Goal: Task Accomplishment & Management: Complete application form

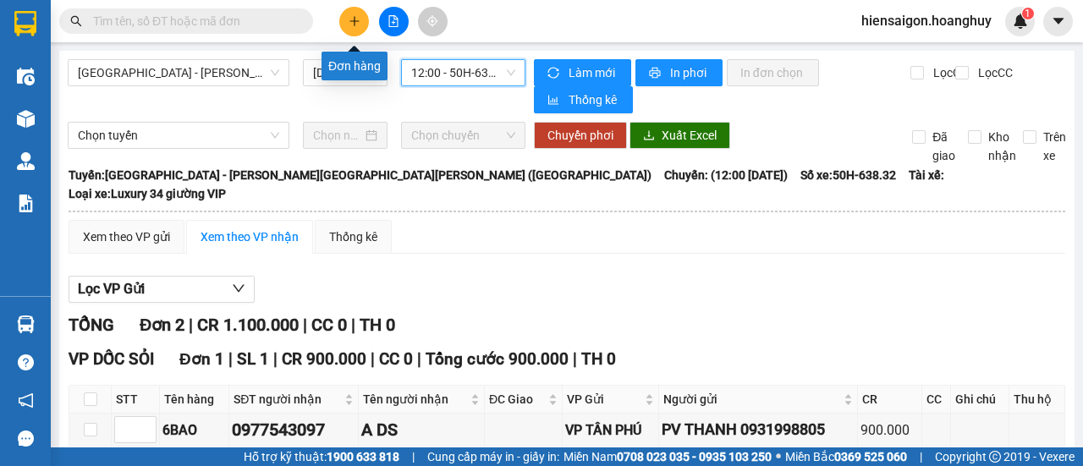
click at [349, 17] on icon "plus" at bounding box center [354, 21] width 12 height 12
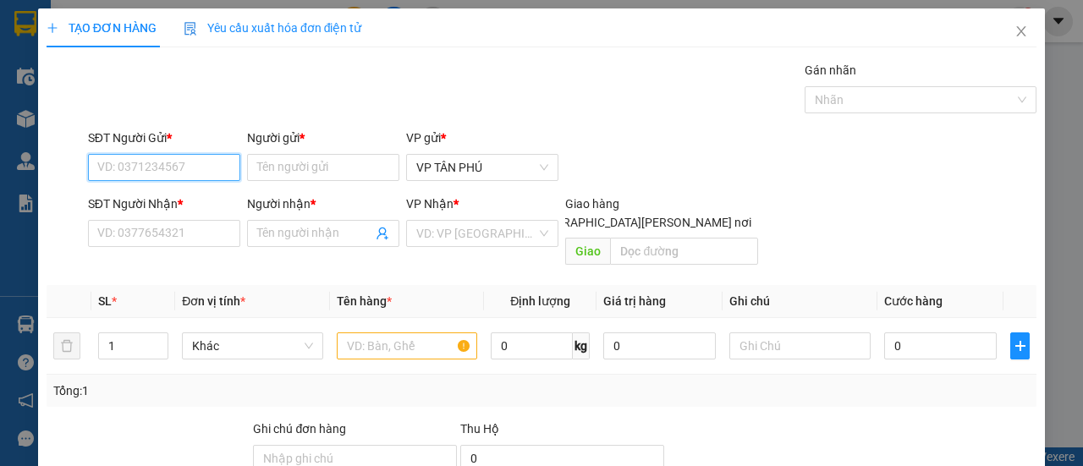
click at [226, 170] on input "SĐT Người Gửi *" at bounding box center [164, 167] width 152 height 27
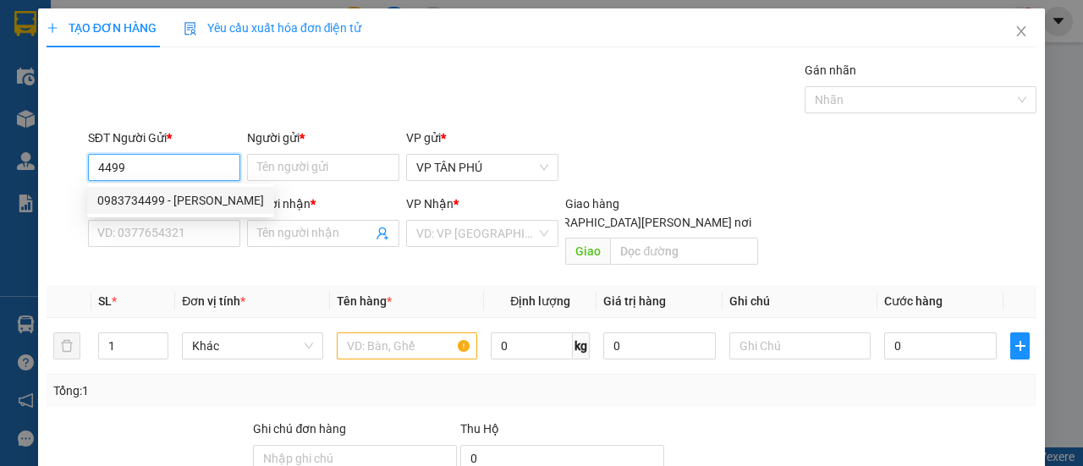
click at [203, 192] on div "0983734499 - [PERSON_NAME]" at bounding box center [180, 200] width 167 height 19
type input "0983734499"
type input "BA DIEM"
type input "0387459057"
type input "TINH THO"
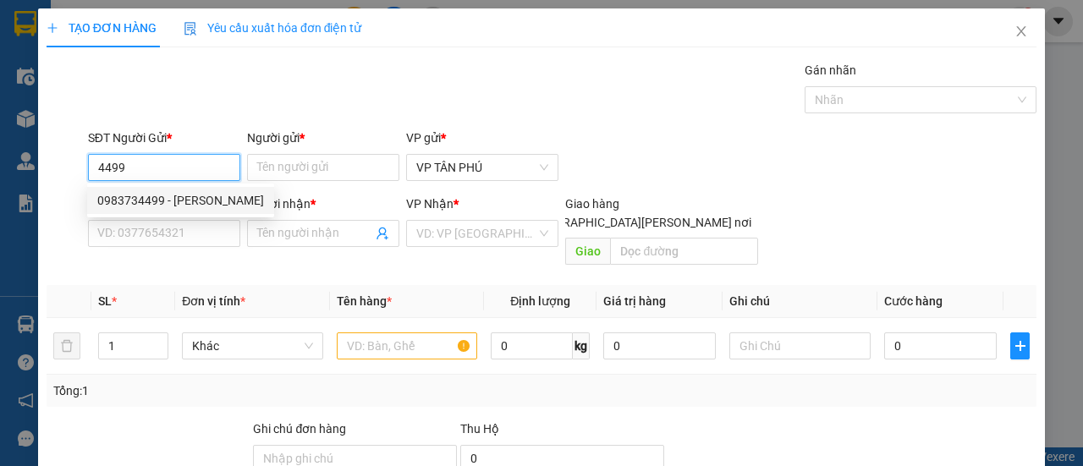
checkbox input "true"
type input "TINH THO"
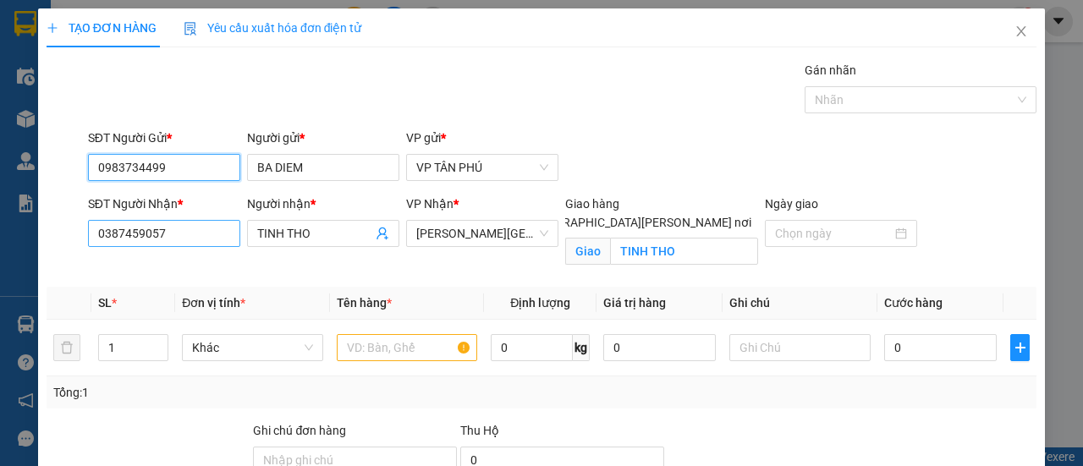
type input "0983734499"
click at [196, 234] on input "0387459057" at bounding box center [164, 233] width 152 height 27
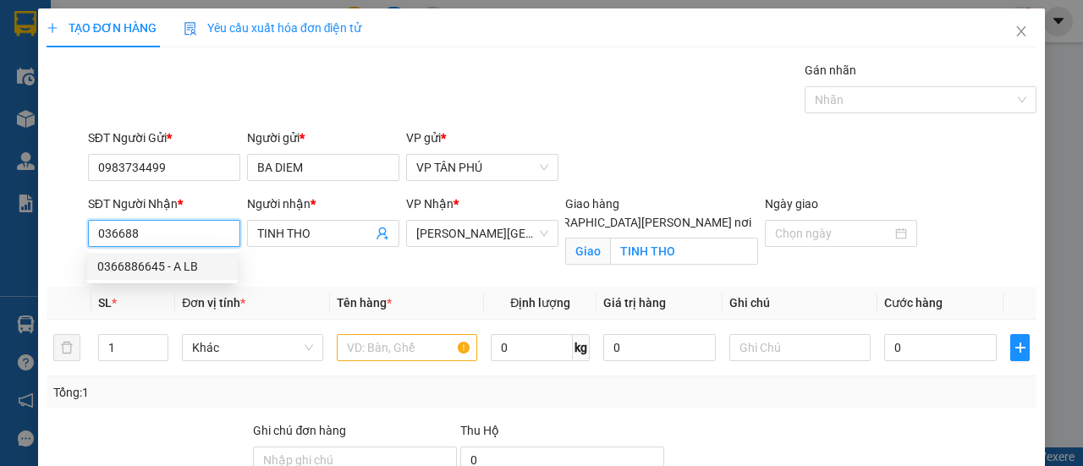
click at [155, 267] on div "0366886645 - A LB" at bounding box center [162, 266] width 130 height 19
type input "0366886645"
type input "A LB"
checkbox input "false"
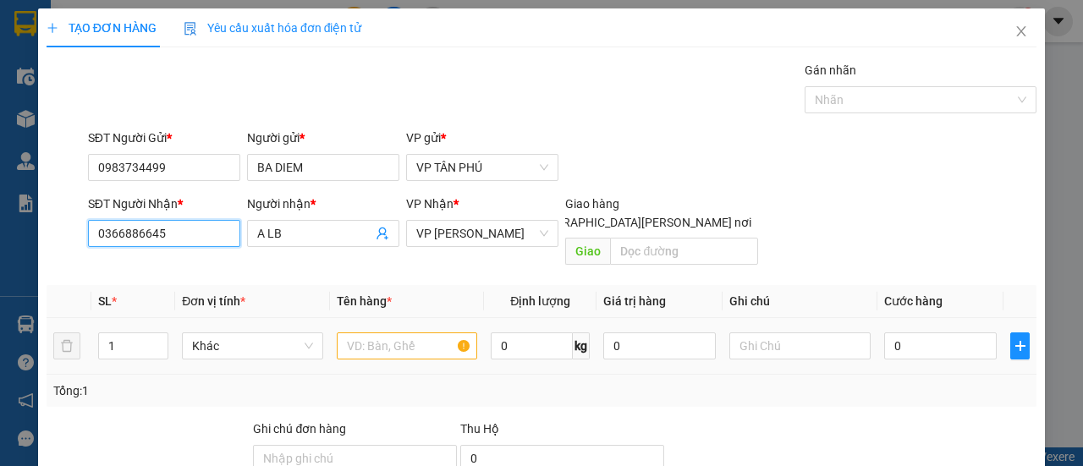
type input "0366886645"
click at [411, 332] on input "text" at bounding box center [407, 345] width 141 height 27
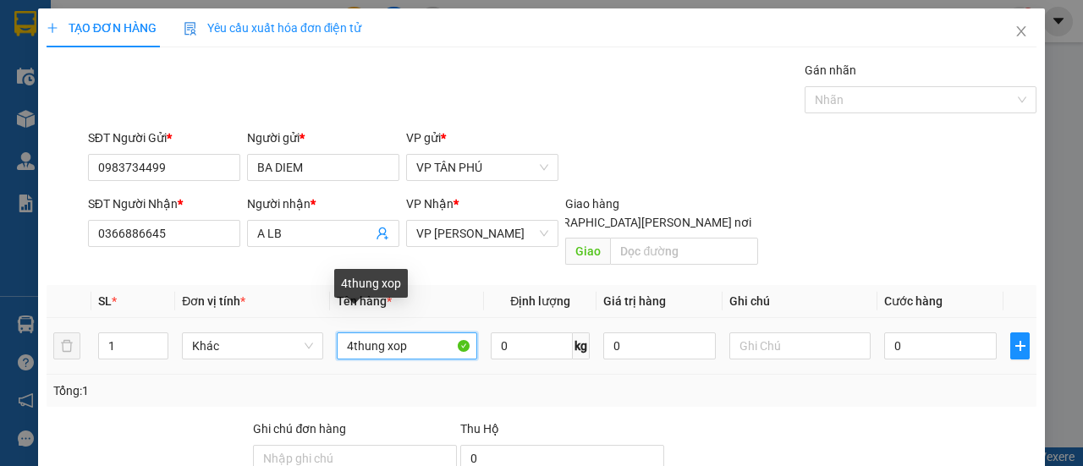
click at [412, 332] on input "4thung xop" at bounding box center [407, 345] width 141 height 27
type input "4"
type input "4THUNG XOP"
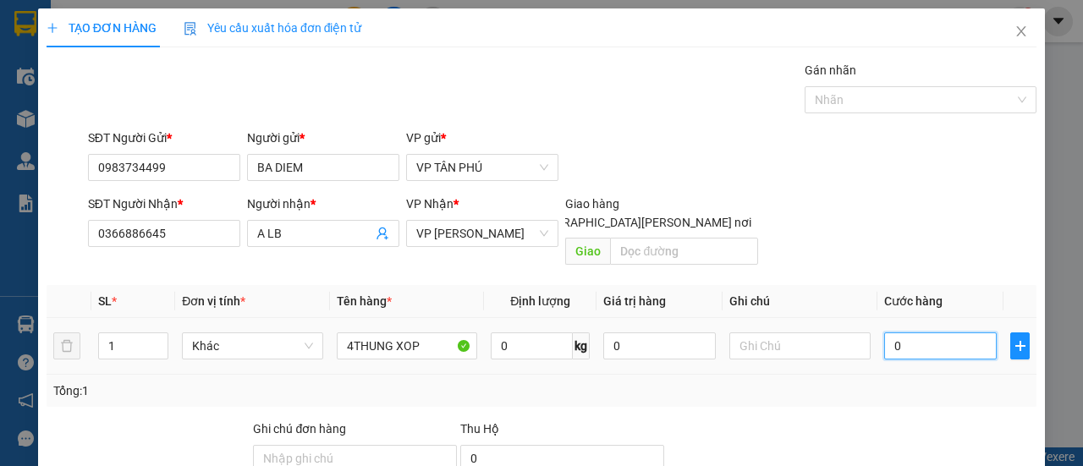
click at [947, 332] on input "0" at bounding box center [940, 345] width 112 height 27
type input "6"
type input "60"
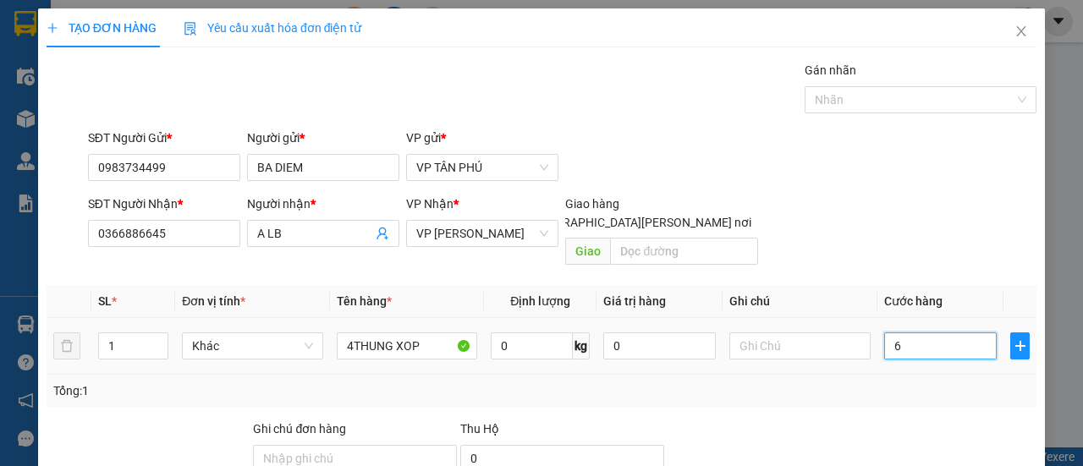
type input "60"
type input "600"
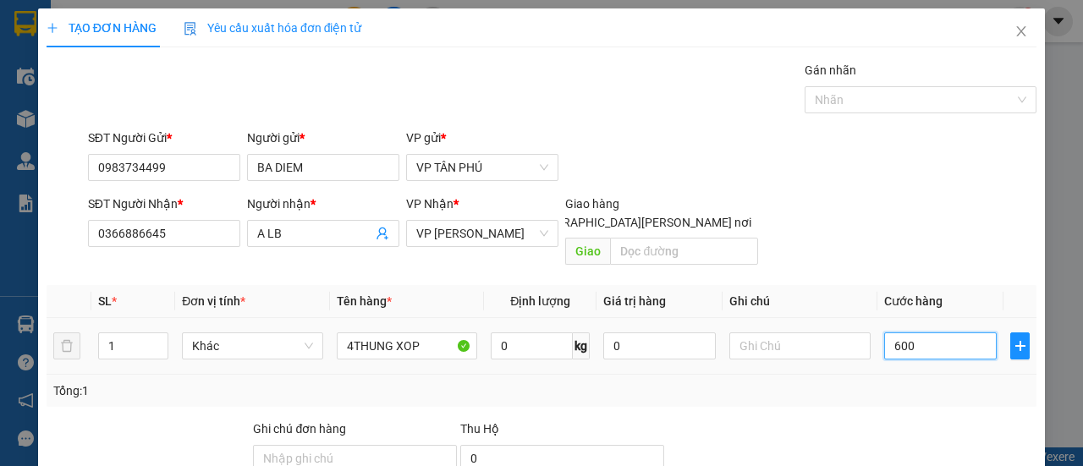
scroll to position [157, 0]
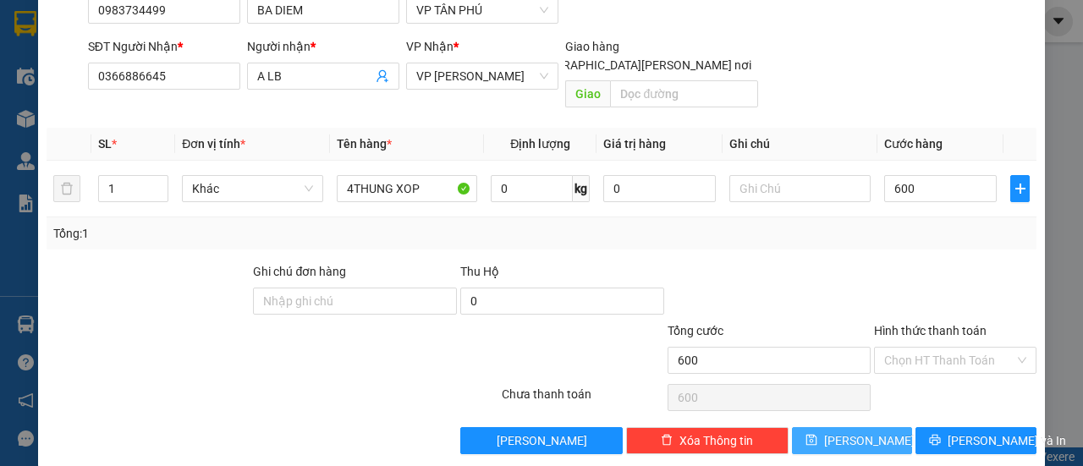
type input "600.000"
click at [850, 431] on span "[PERSON_NAME]" at bounding box center [869, 440] width 91 height 19
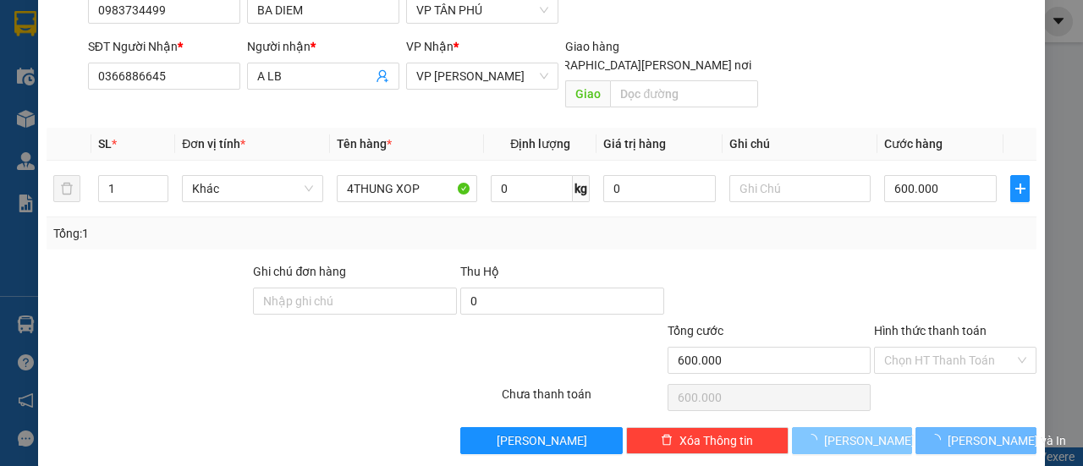
type input "0"
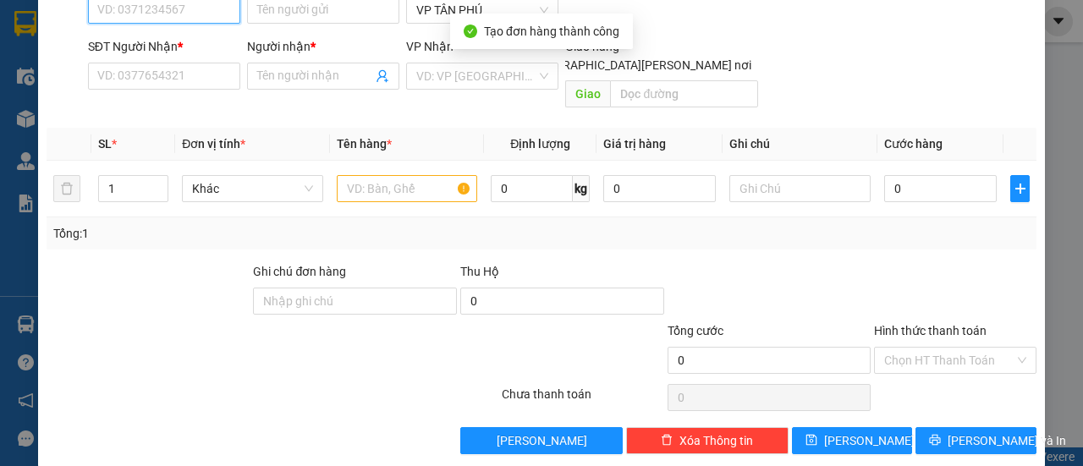
click at [154, 8] on input "SĐT Người Gửi *" at bounding box center [164, 10] width 152 height 27
type input "5"
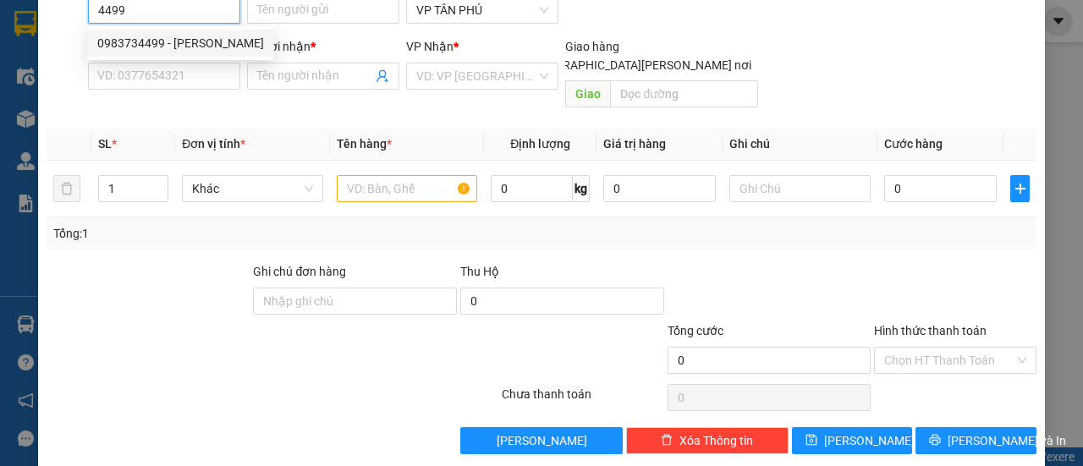
click at [151, 41] on div "0983734499 - [PERSON_NAME]" at bounding box center [180, 43] width 167 height 19
type input "0983734499"
type input "BA DIEM"
type input "0366886645"
type input "A LB"
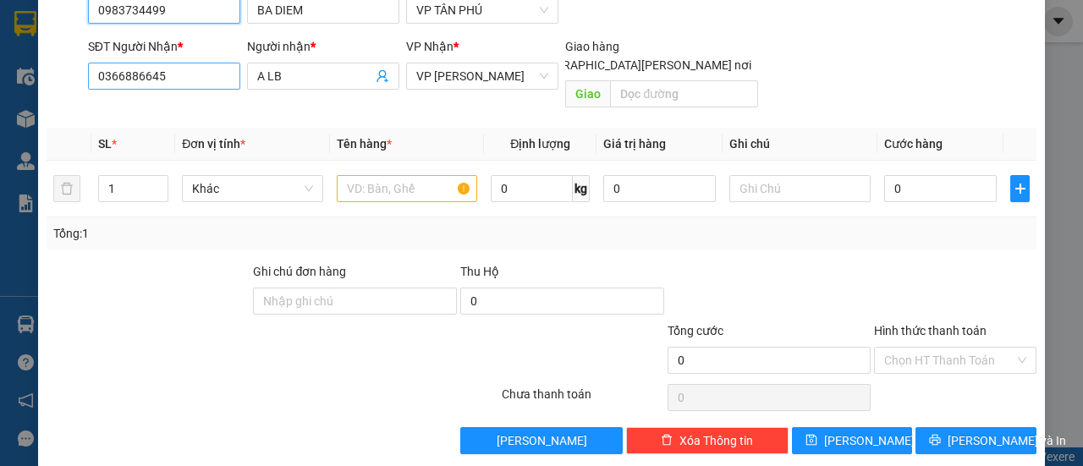
type input "0983734499"
click at [156, 73] on input "0366886645" at bounding box center [164, 76] width 152 height 27
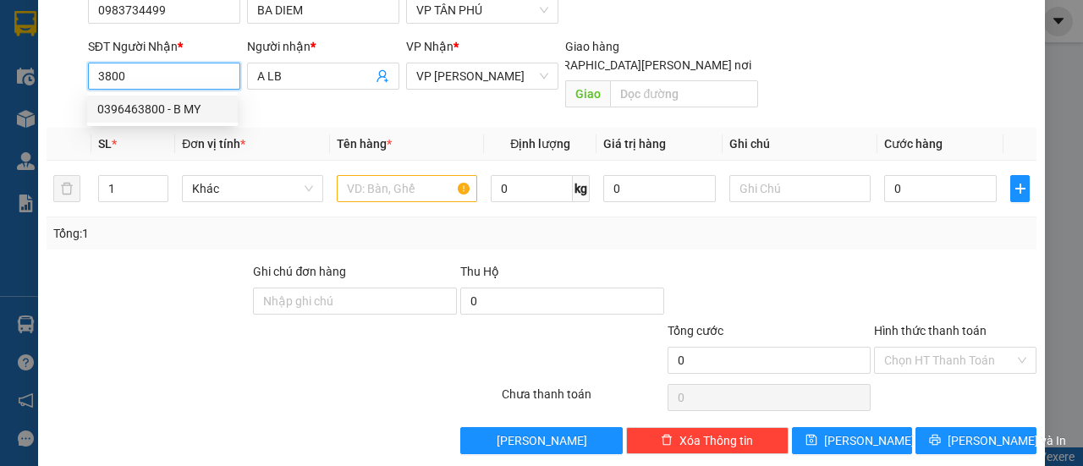
click at [150, 112] on div "0396463800 - B MY" at bounding box center [162, 109] width 130 height 19
type input "0396463800"
type input "B MY"
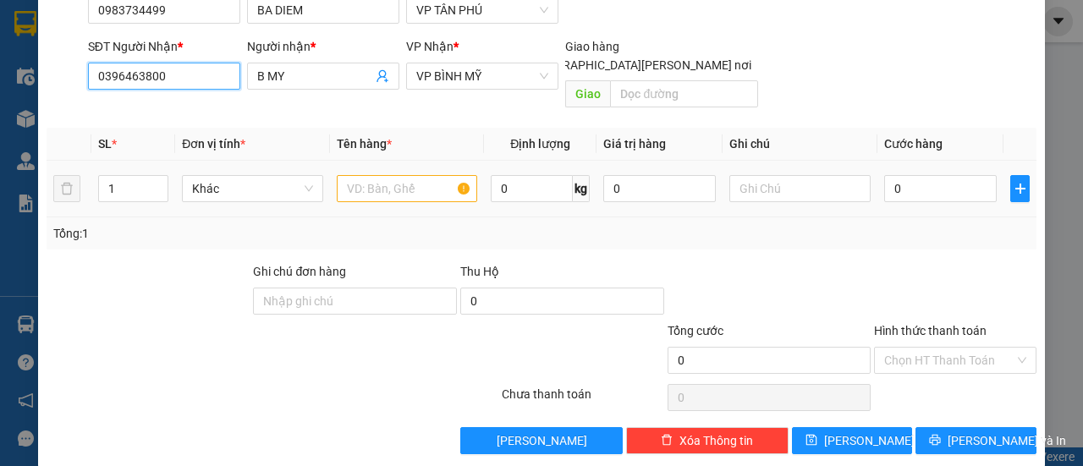
type input "0396463800"
click at [382, 175] on input "text" at bounding box center [407, 188] width 141 height 27
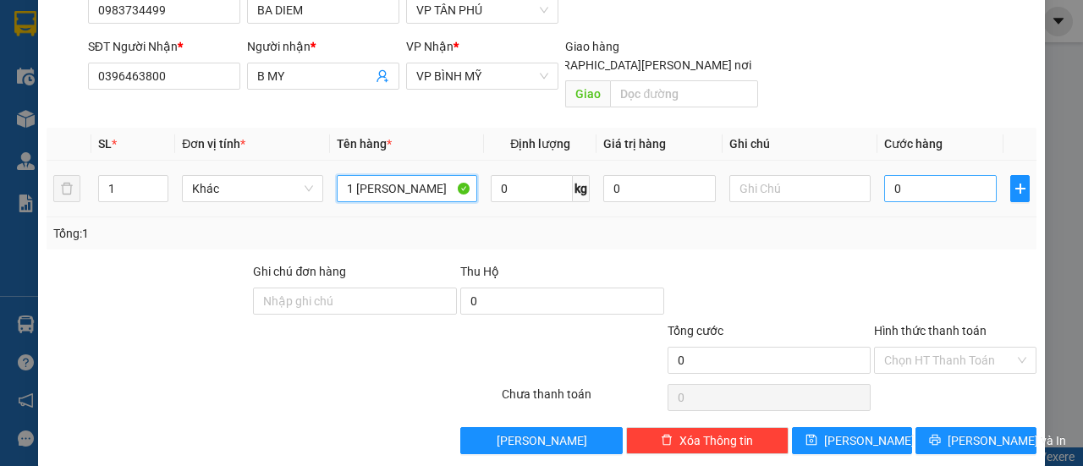
type input "1 [PERSON_NAME]"
click at [931, 180] on input "0" at bounding box center [940, 188] width 112 height 27
type input "2"
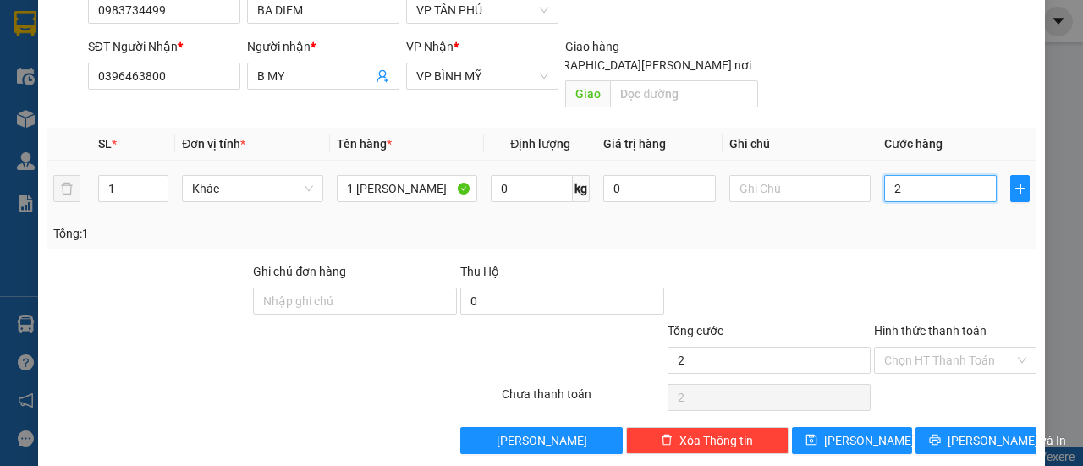
type input "20"
type input "200"
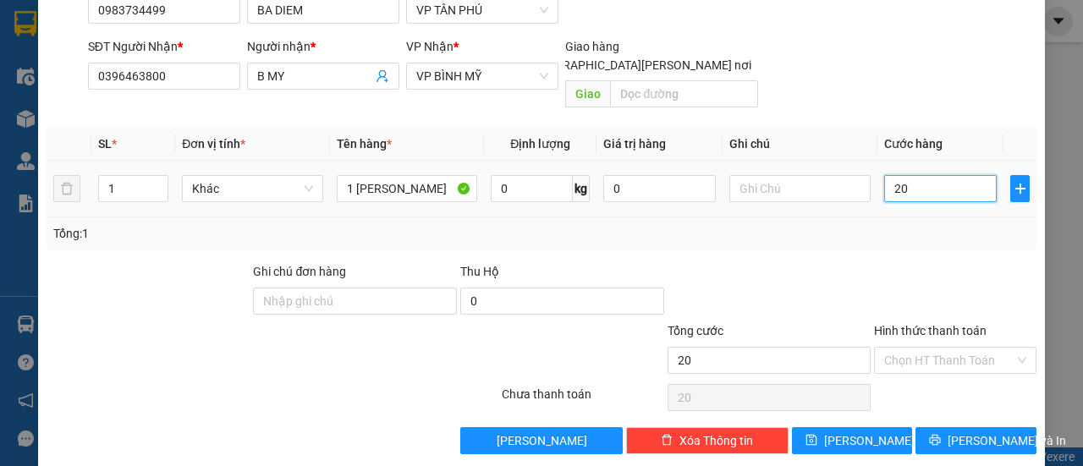
type input "200"
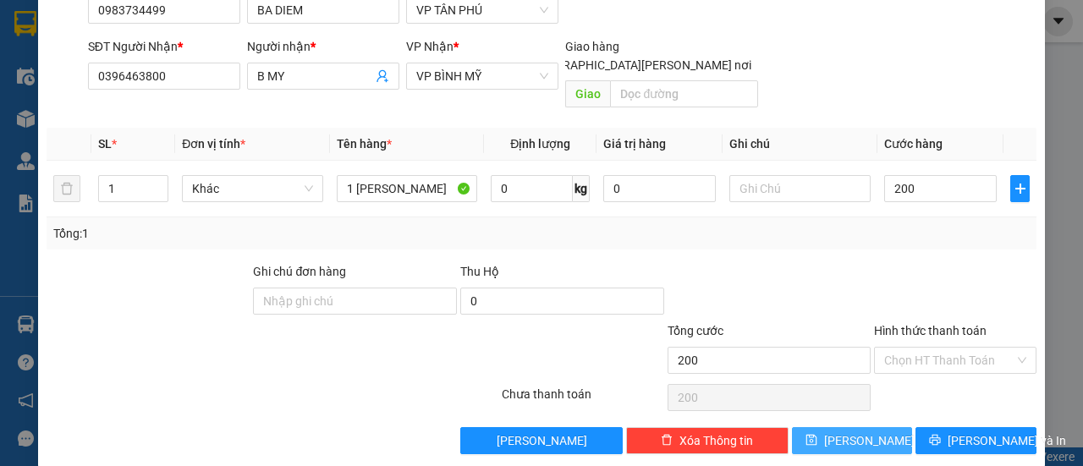
type input "200.000"
click at [816, 435] on icon "save" at bounding box center [810, 440] width 11 height 11
type input "0"
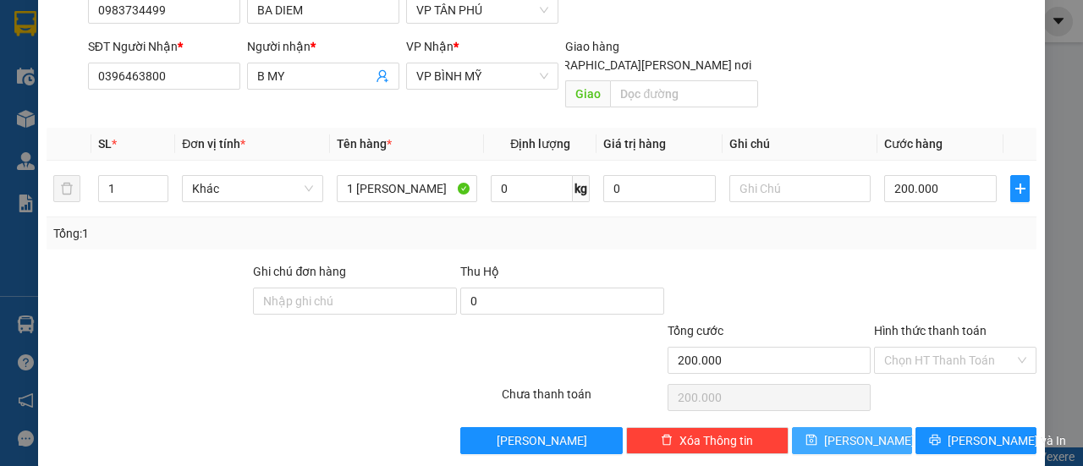
type input "0"
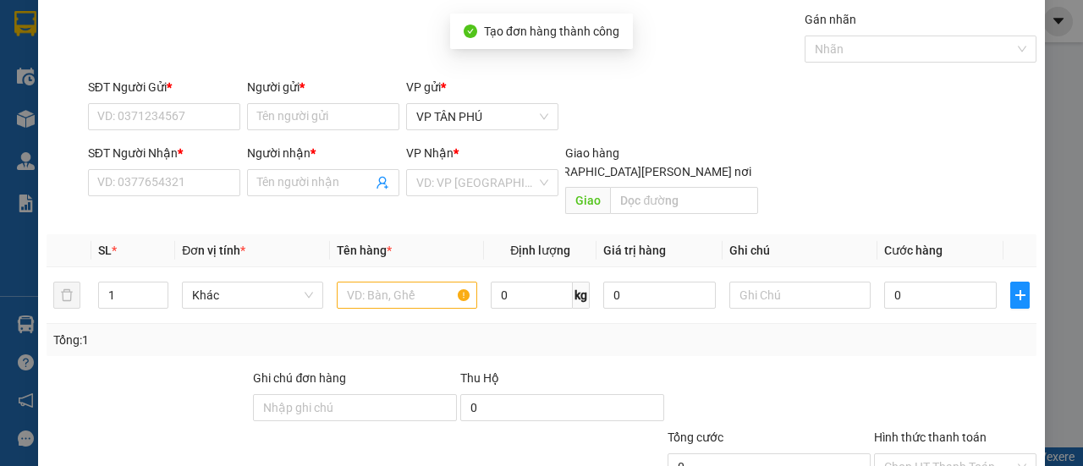
scroll to position [0, 0]
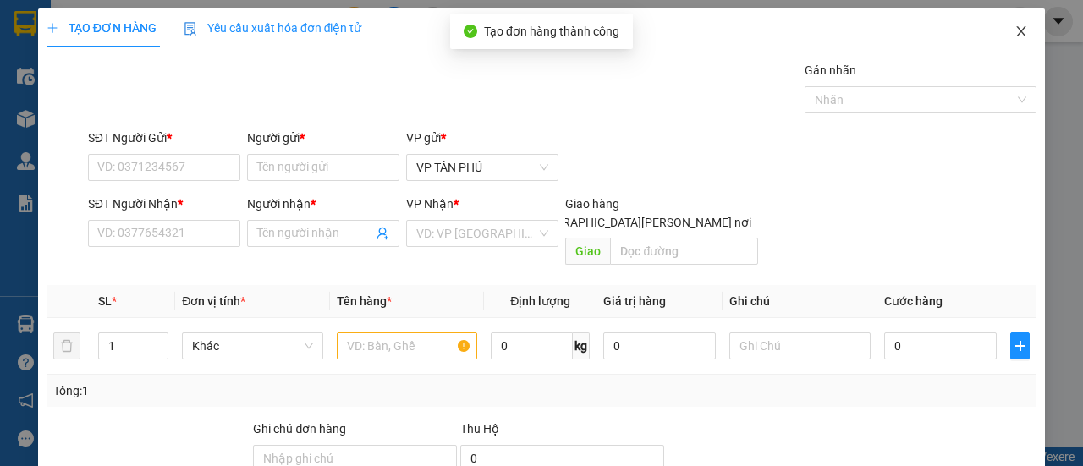
click at [1016, 40] on span "Close" at bounding box center [1020, 31] width 47 height 47
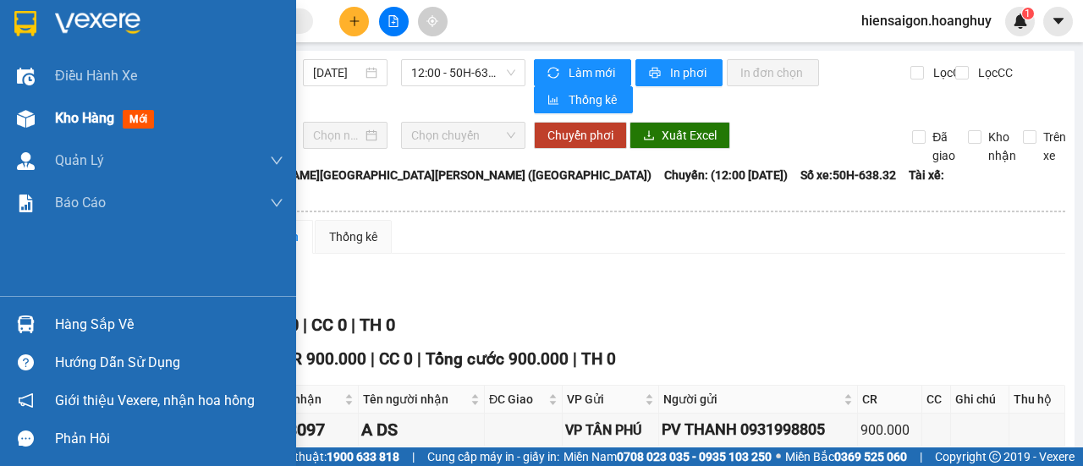
click at [92, 126] on span "Kho hàng" at bounding box center [84, 118] width 59 height 16
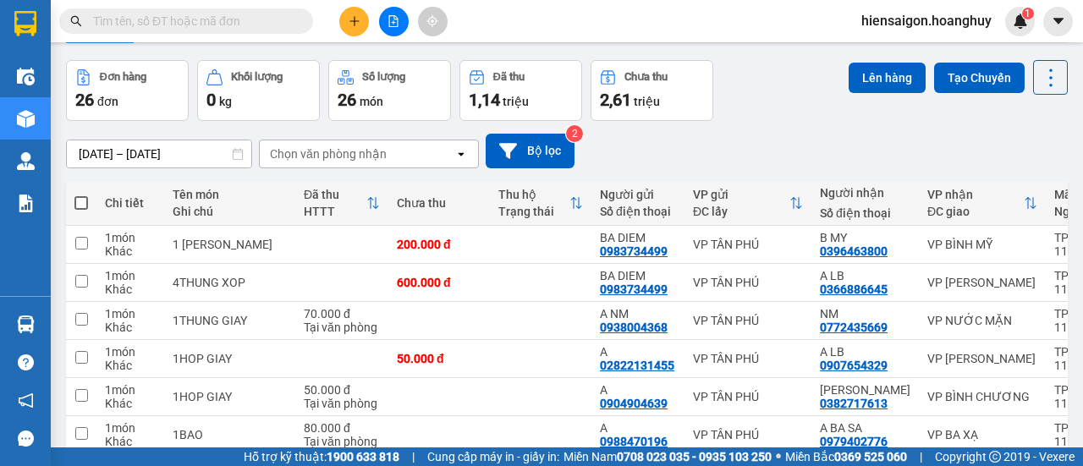
scroll to position [85, 0]
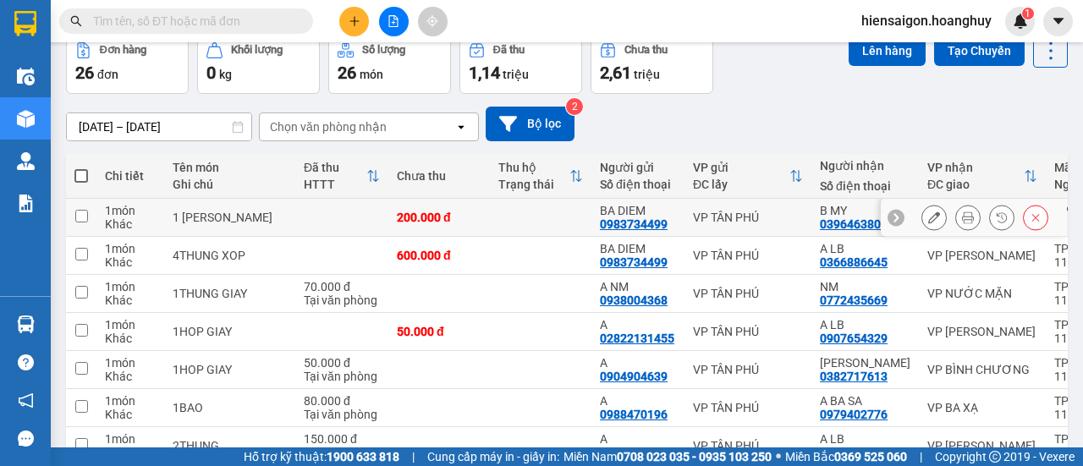
click at [105, 206] on div "1 món" at bounding box center [130, 211] width 51 height 14
checkbox input "true"
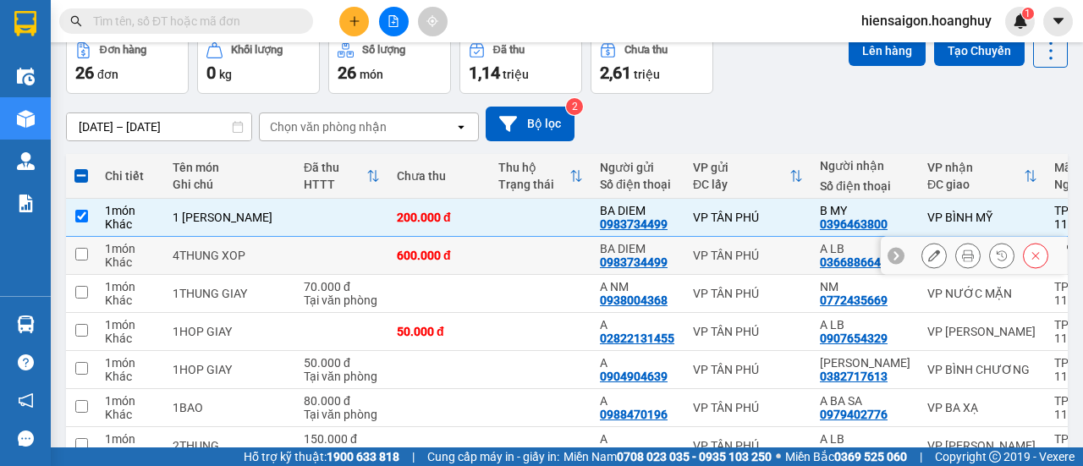
click at [103, 254] on td "1 món Khác" at bounding box center [130, 256] width 68 height 38
checkbox input "true"
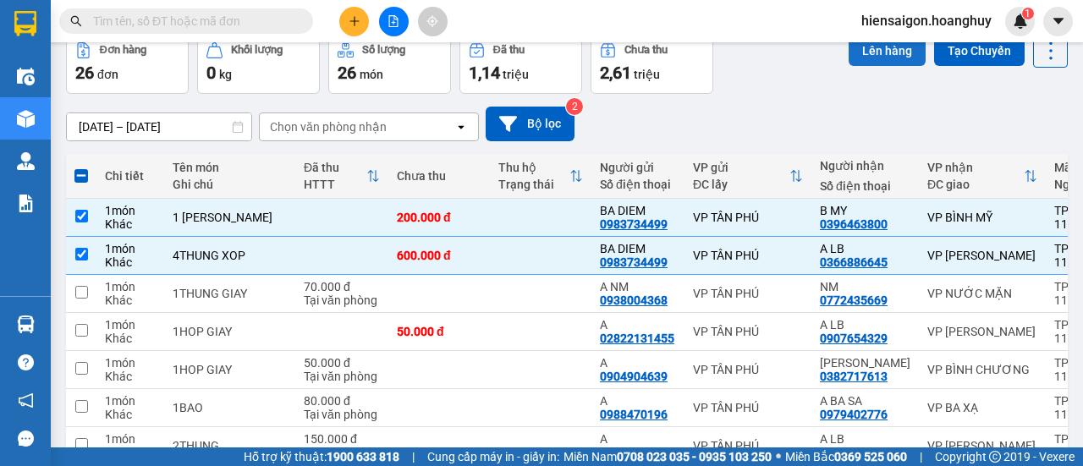
click at [858, 52] on button "Lên hàng" at bounding box center [886, 51] width 77 height 30
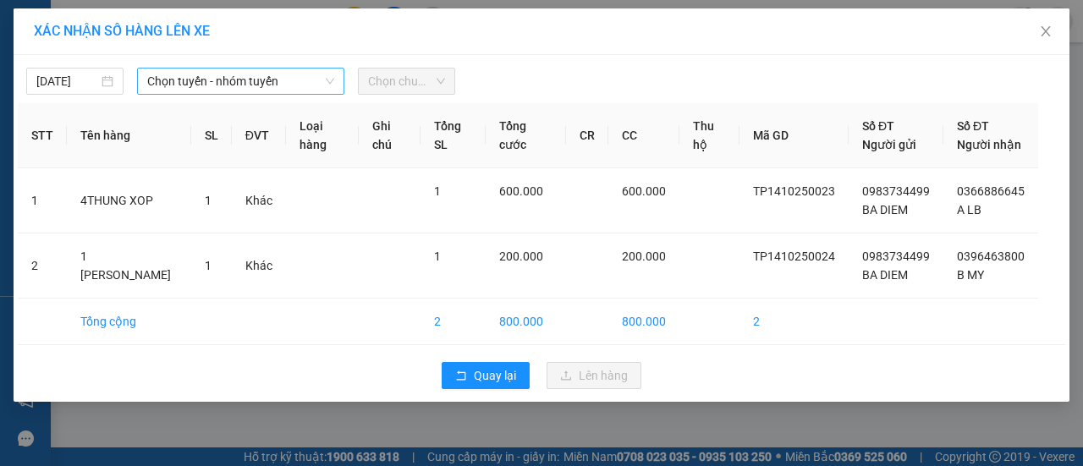
click at [265, 79] on span "Chọn tuyến - nhóm tuyến" at bounding box center [240, 81] width 187 height 25
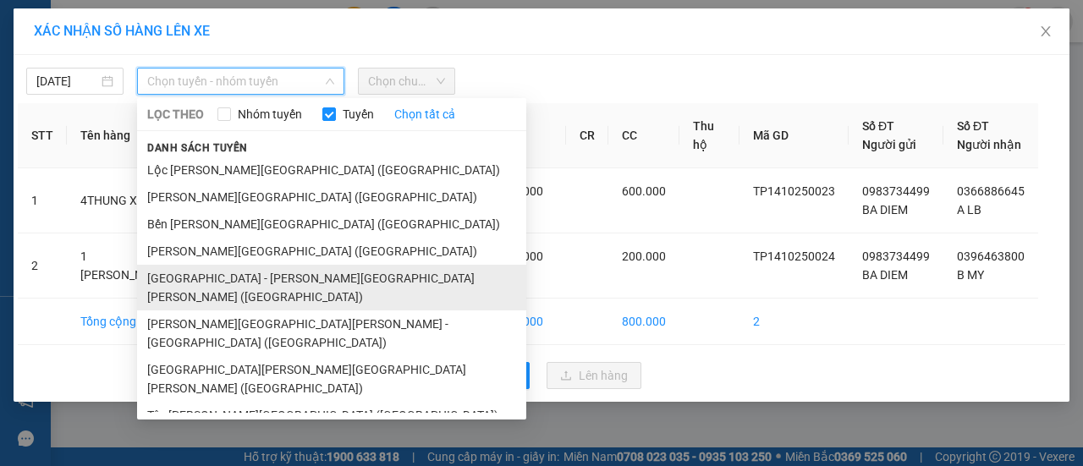
click at [196, 282] on li "[GEOGRAPHIC_DATA] - [PERSON_NAME][GEOGRAPHIC_DATA][PERSON_NAME] ([GEOGRAPHIC_DA…" at bounding box center [331, 288] width 389 height 46
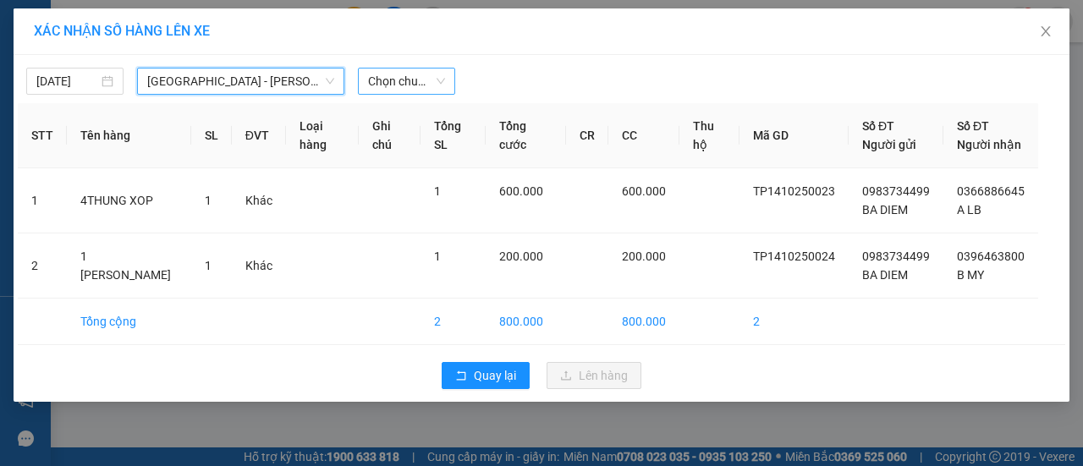
click at [396, 79] on span "Chọn chuyến" at bounding box center [406, 81] width 77 height 25
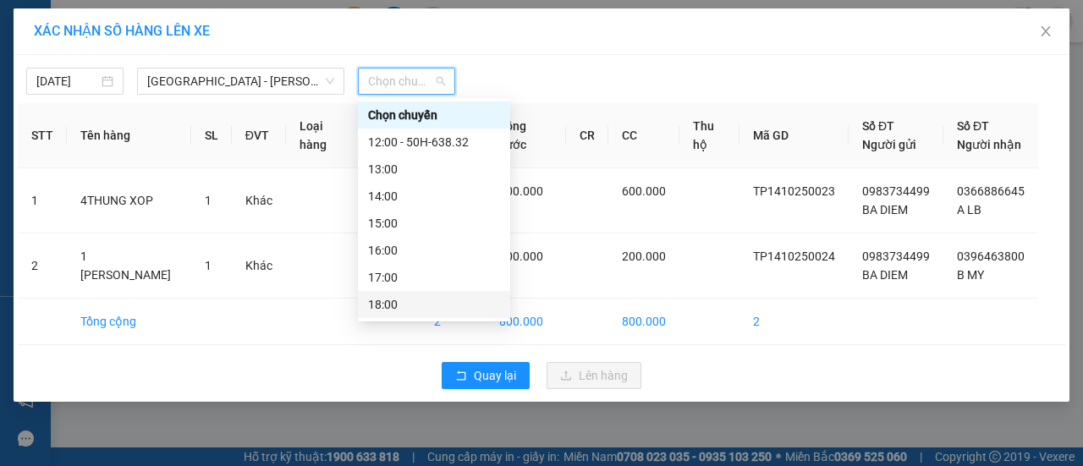
click at [415, 304] on div "18:00" at bounding box center [434, 304] width 132 height 19
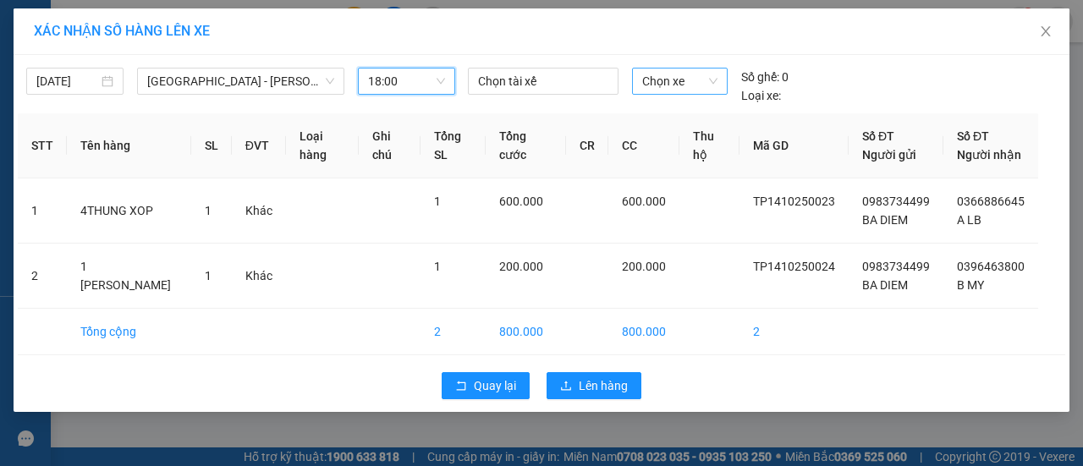
click at [697, 79] on span "Chọn xe" at bounding box center [679, 81] width 75 height 25
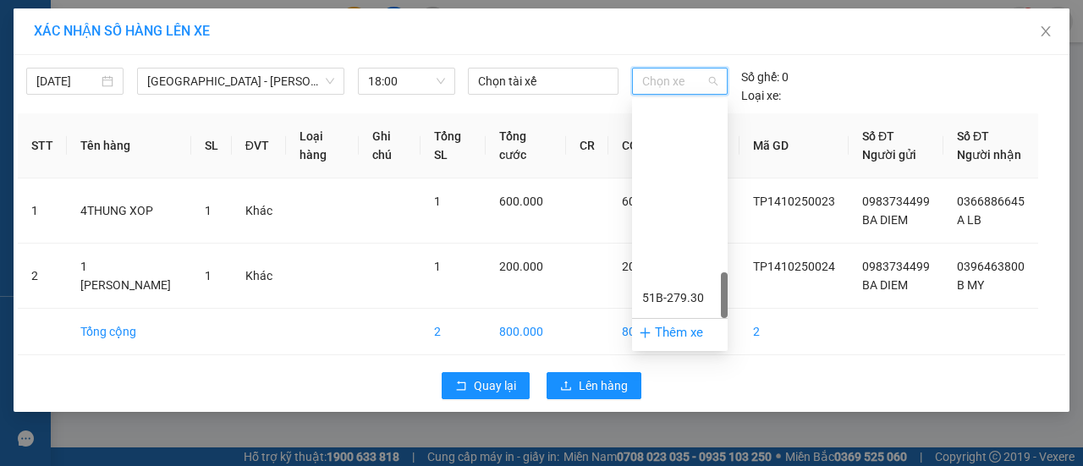
scroll to position [1056, 0]
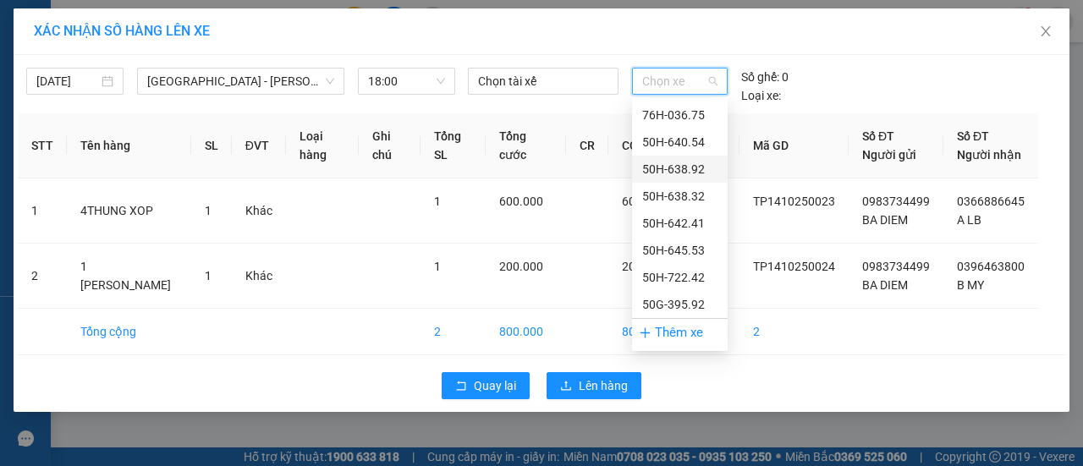
click at [700, 168] on div "50H-638.92" at bounding box center [679, 169] width 75 height 19
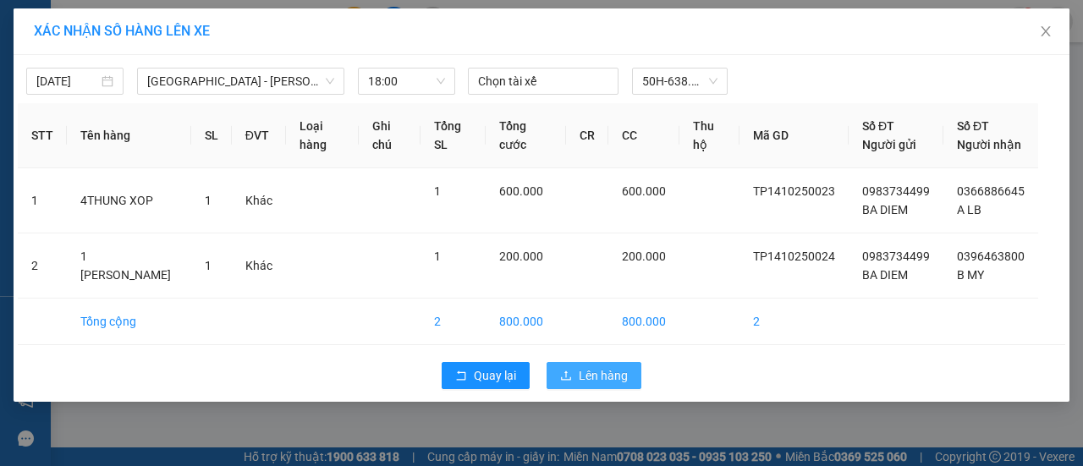
click at [601, 385] on button "Lên hàng" at bounding box center [593, 375] width 95 height 27
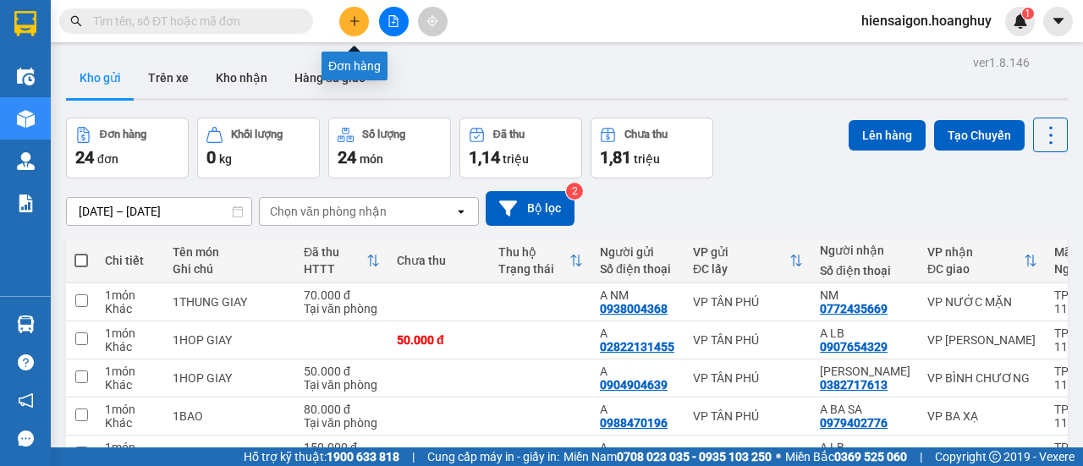
click at [359, 18] on icon "plus" at bounding box center [354, 21] width 12 height 12
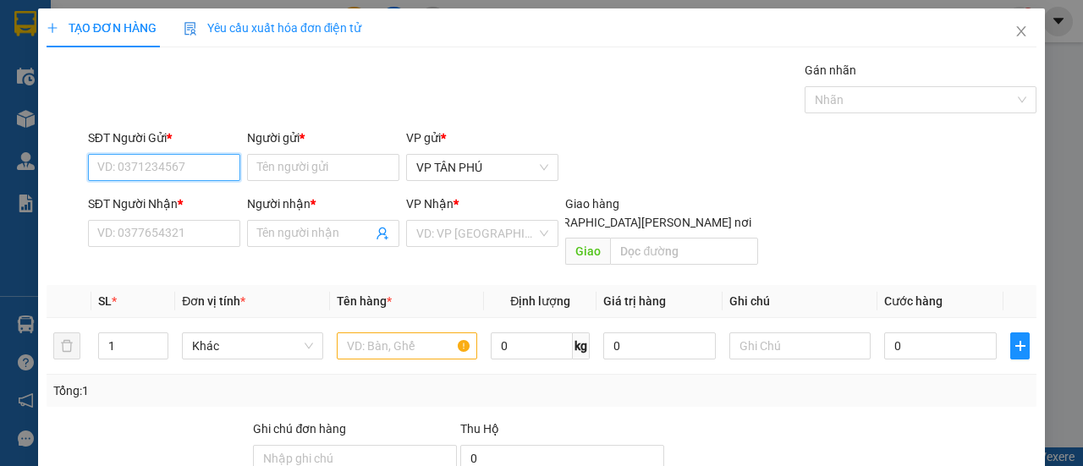
click at [223, 169] on input "SĐT Người Gửi *" at bounding box center [164, 167] width 152 height 27
click at [159, 172] on input "4499" at bounding box center [164, 167] width 152 height 27
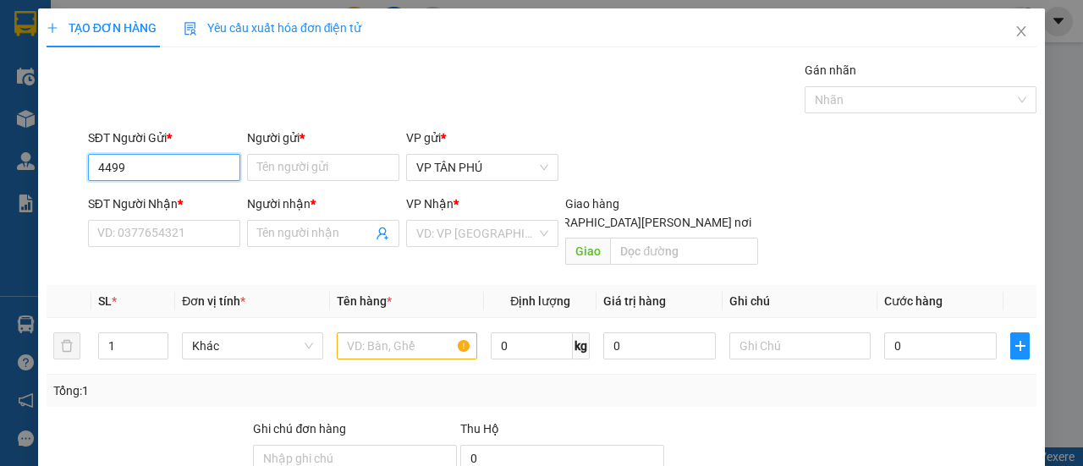
click at [159, 172] on input "4499" at bounding box center [164, 167] width 152 height 27
click at [151, 193] on div "0983734499 - [PERSON_NAME]" at bounding box center [180, 200] width 167 height 19
type input "0983734499"
type input "BA DIEM"
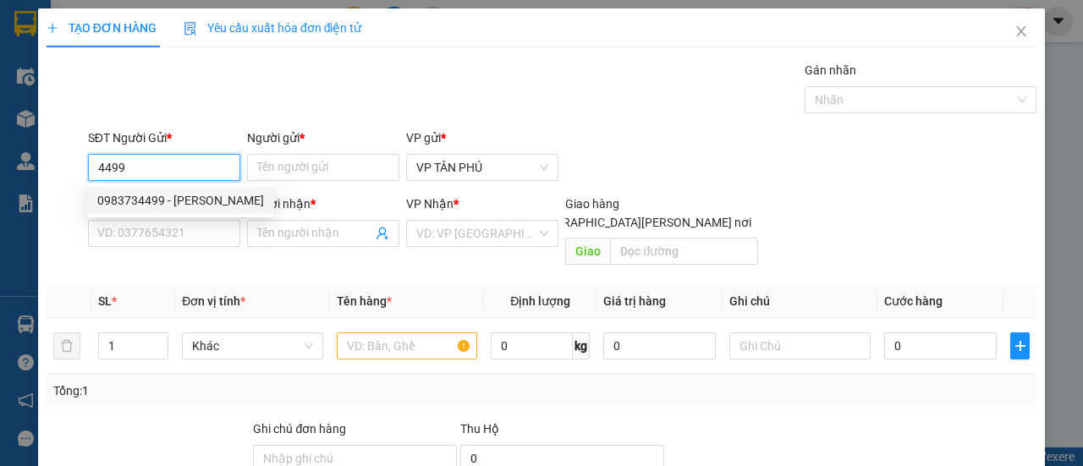
type input "0396463800"
type input "B MY"
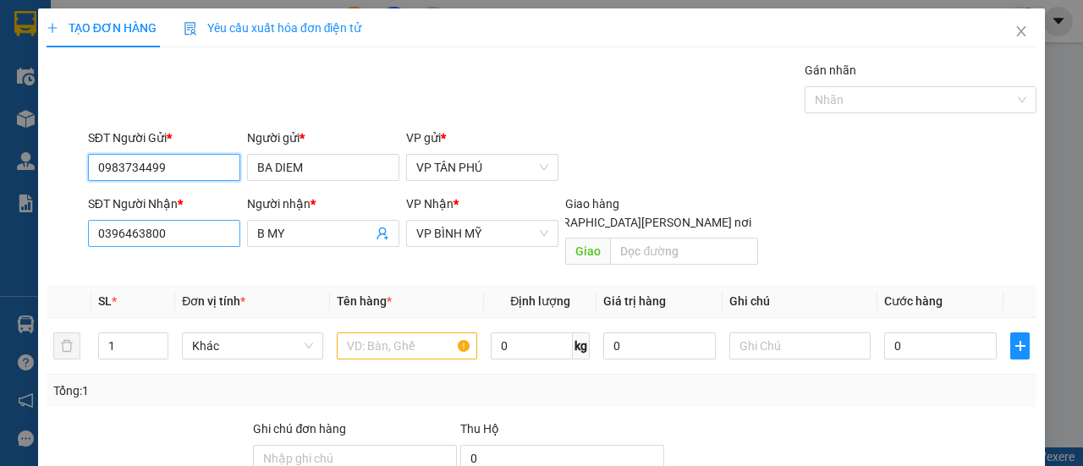
type input "0983734499"
click at [182, 236] on input "0396463800" at bounding box center [164, 233] width 152 height 27
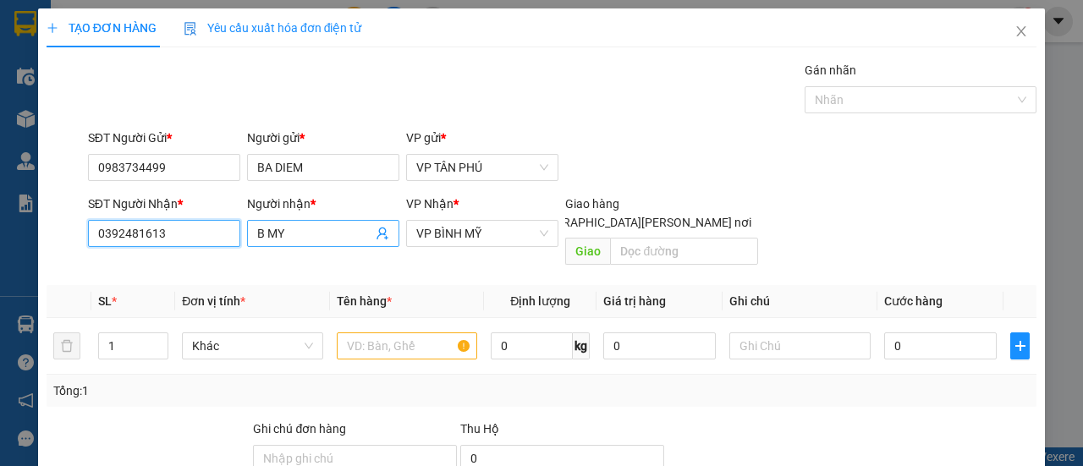
type input "0392481613"
click at [287, 239] on input "B MY" at bounding box center [314, 233] width 115 height 19
type input "B"
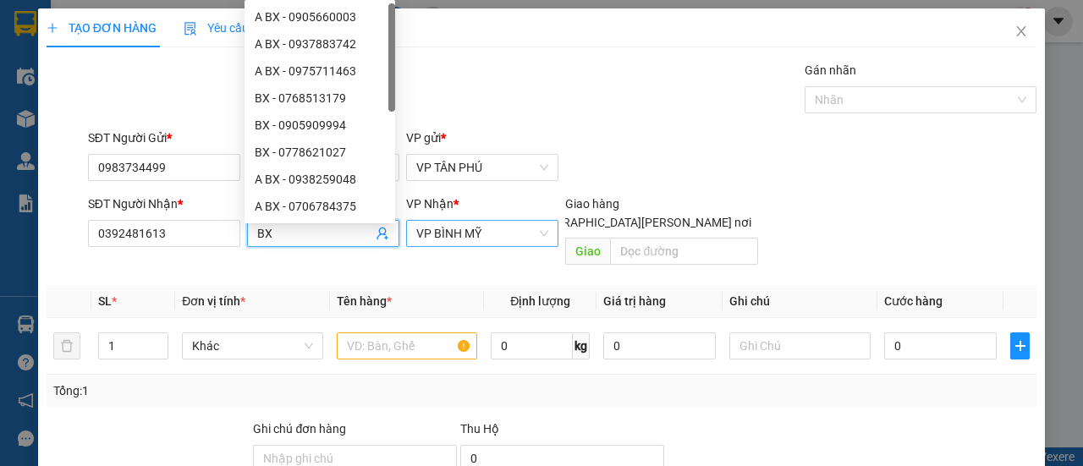
click at [482, 236] on span "VP BÌNH MỸ" at bounding box center [482, 233] width 132 height 25
type input "BX"
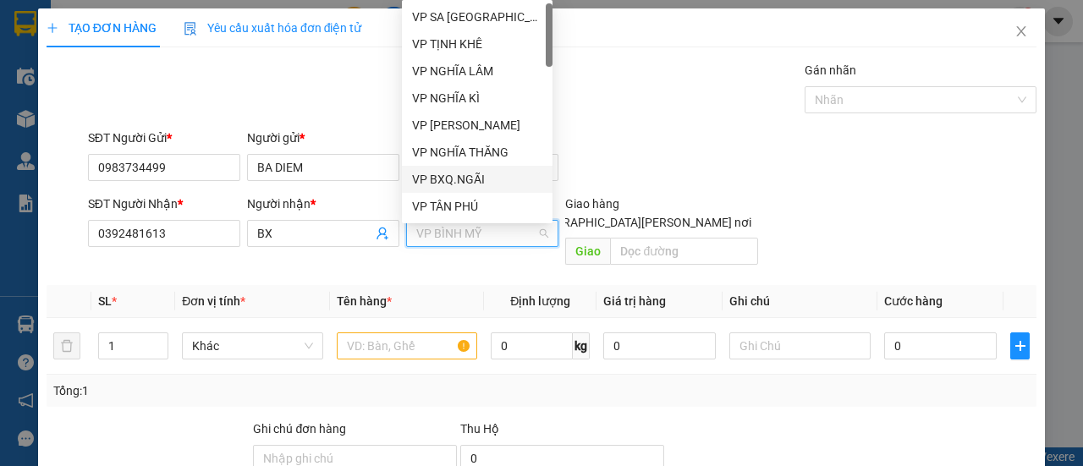
click at [464, 180] on div "VP BXQ.NGÃI" at bounding box center [477, 179] width 130 height 19
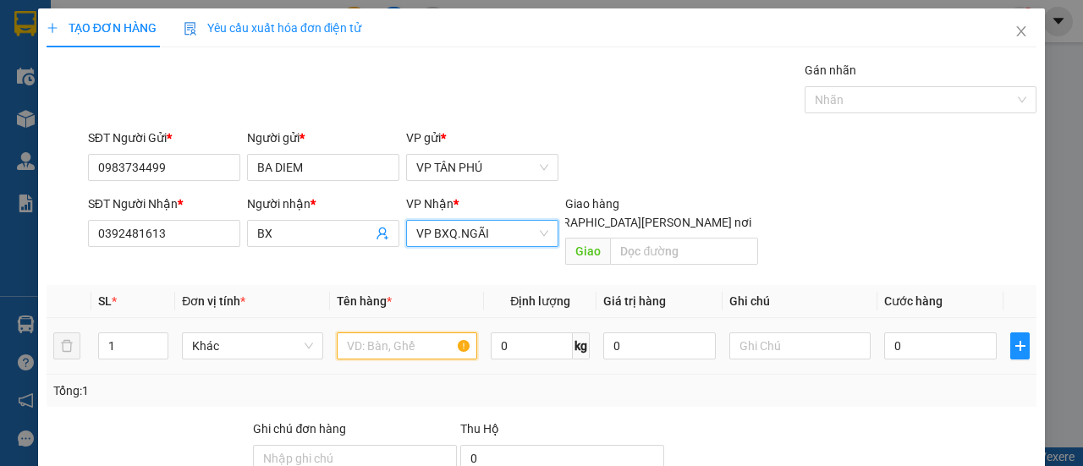
click at [438, 332] on input "text" at bounding box center [407, 345] width 141 height 27
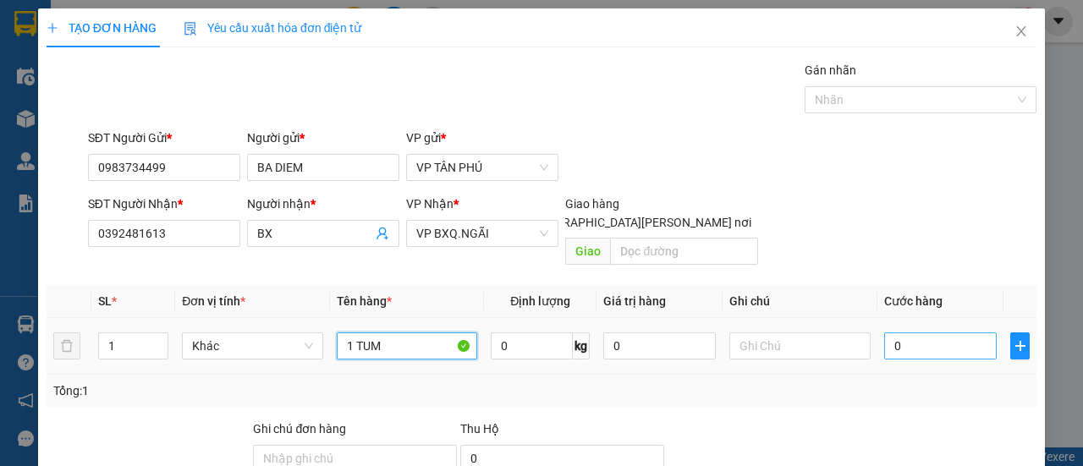
type input "1 TUM"
click at [916, 332] on input "0" at bounding box center [940, 345] width 112 height 27
type input "5"
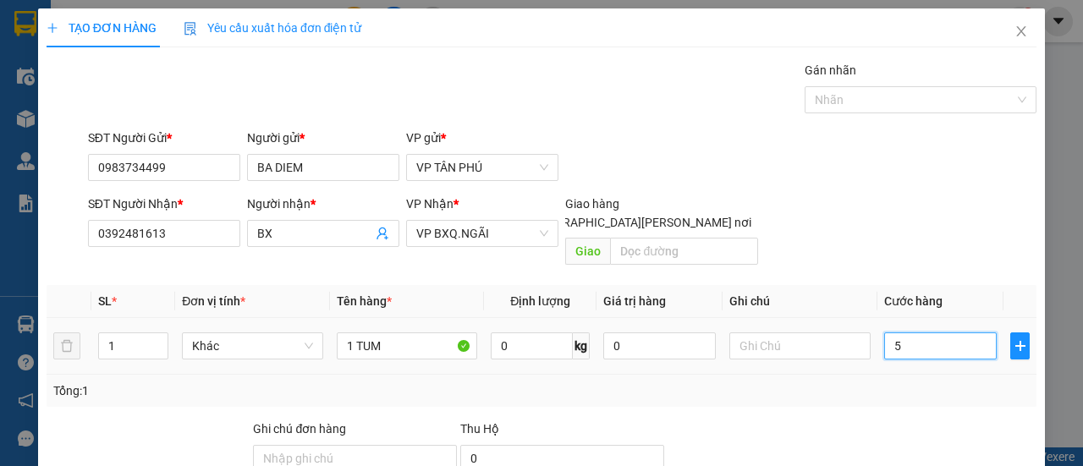
type input "50"
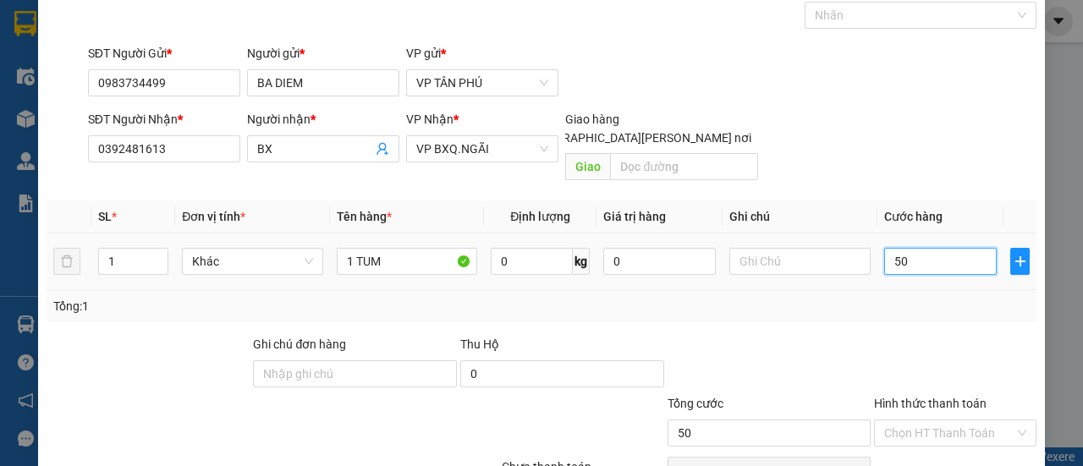
scroll to position [157, 0]
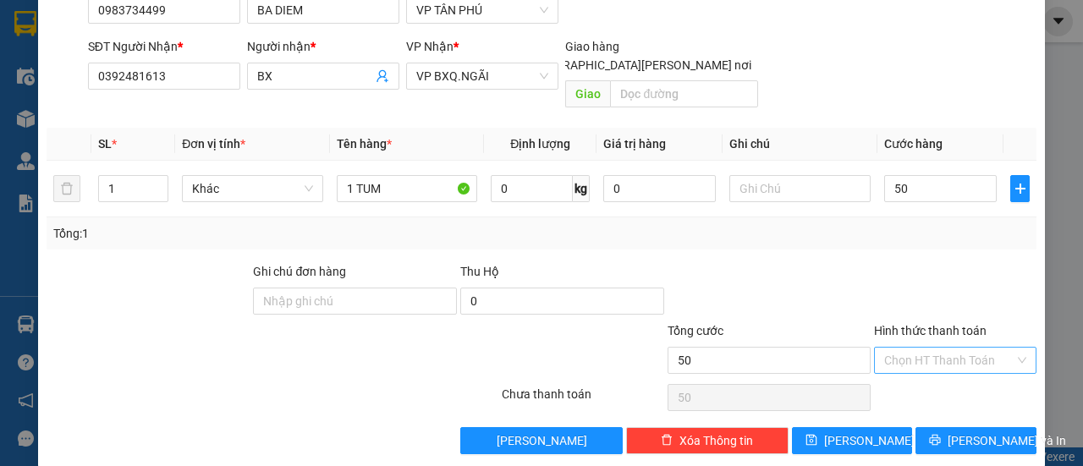
type input "50.000"
click at [930, 348] on input "Hình thức thanh toán" at bounding box center [949, 360] width 130 height 25
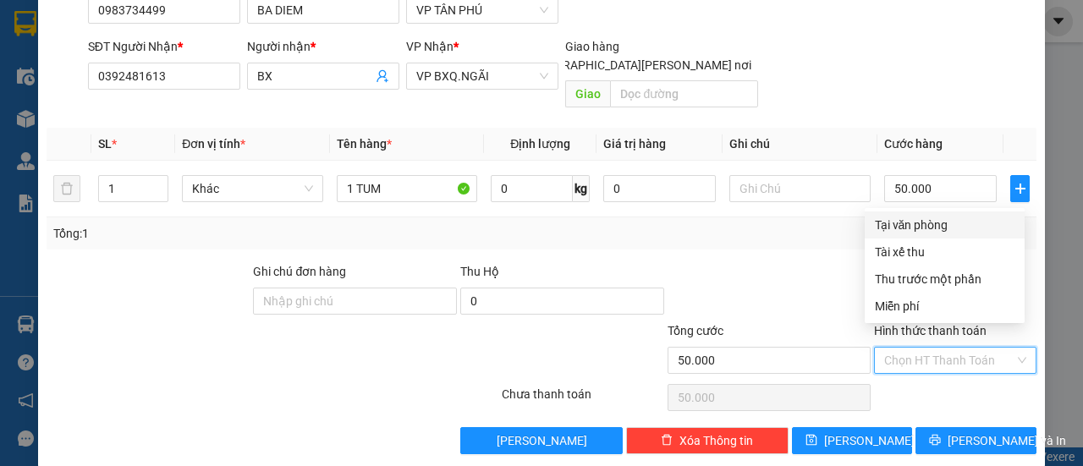
click at [936, 219] on div "Tại văn phòng" at bounding box center [945, 225] width 140 height 19
type input "0"
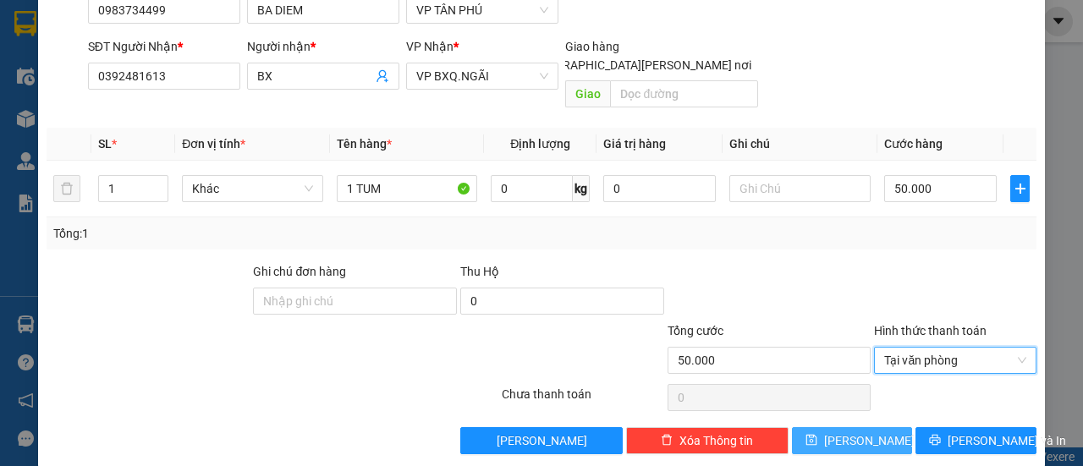
click at [849, 431] on span "[PERSON_NAME]" at bounding box center [869, 440] width 91 height 19
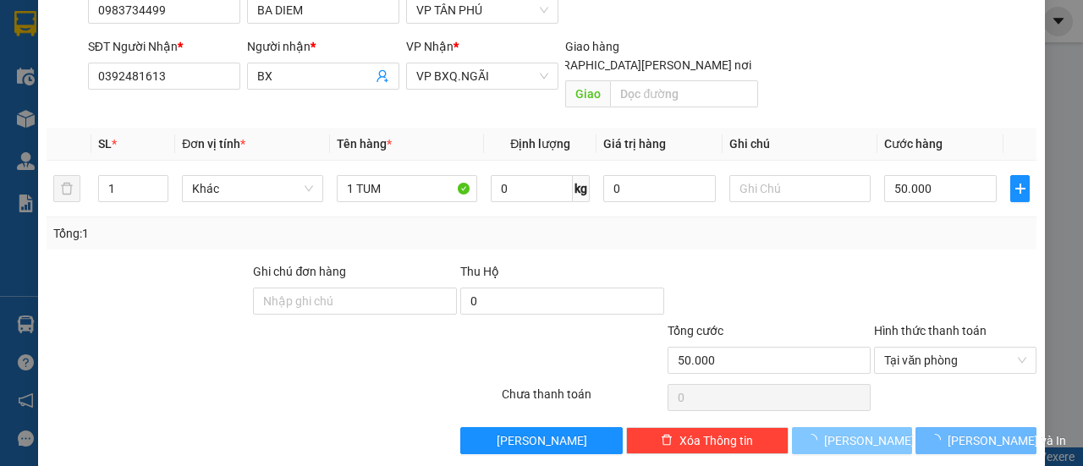
type input "0"
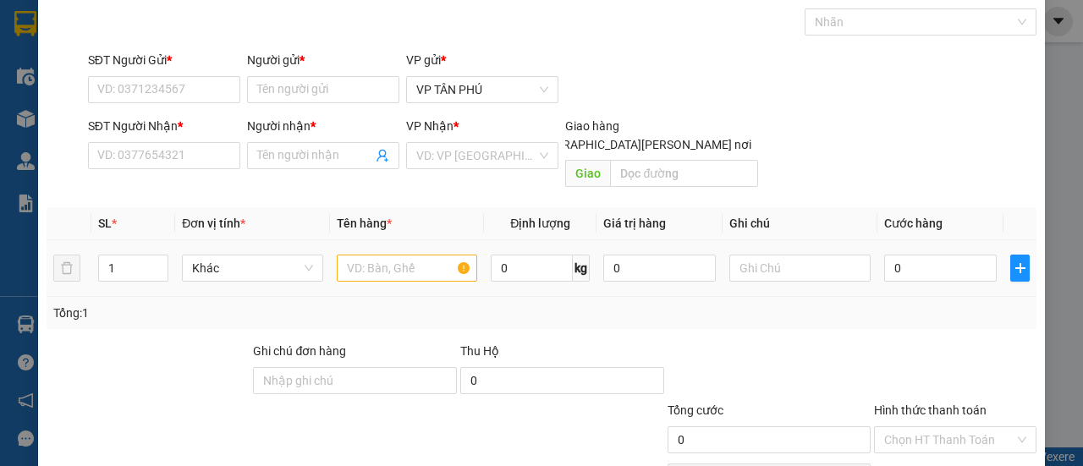
scroll to position [0, 0]
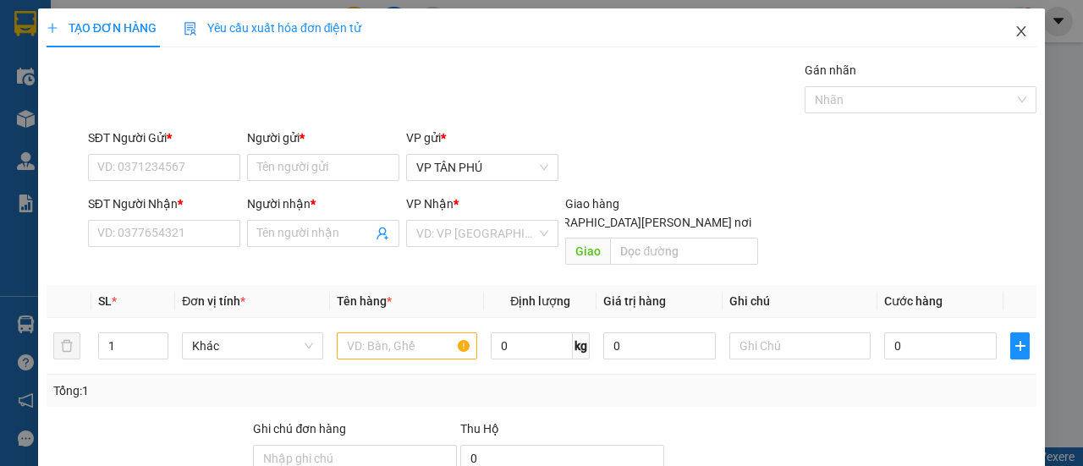
click at [1018, 41] on span "Close" at bounding box center [1020, 31] width 47 height 47
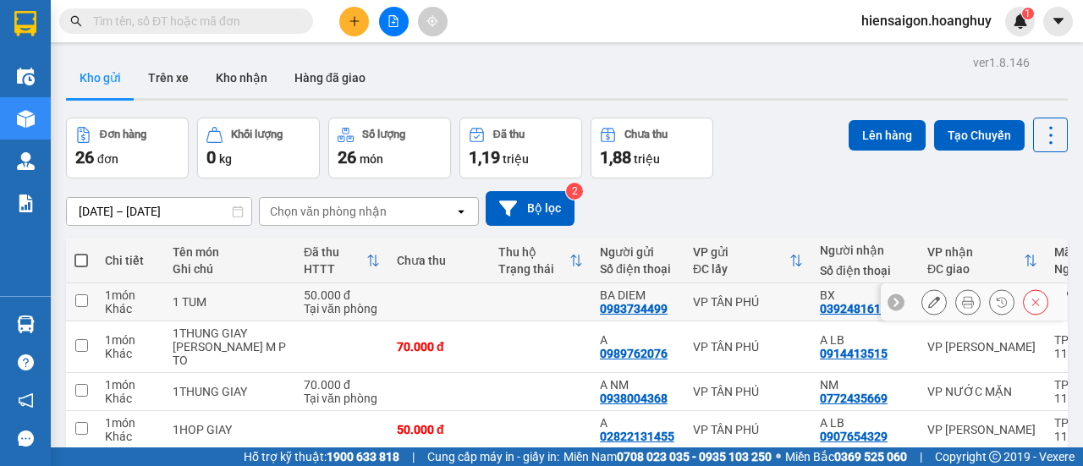
click at [81, 310] on td at bounding box center [81, 302] width 30 height 38
checkbox input "true"
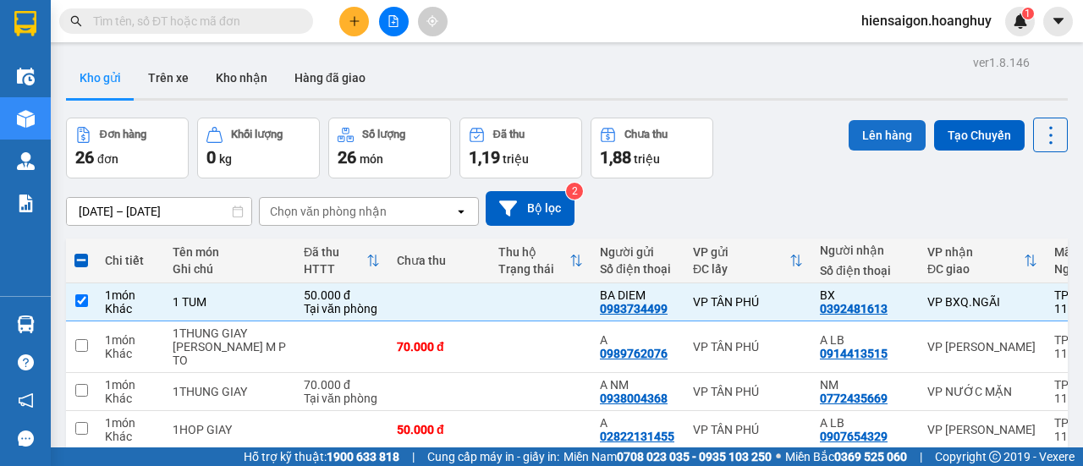
click at [871, 136] on button "Lên hàng" at bounding box center [886, 135] width 77 height 30
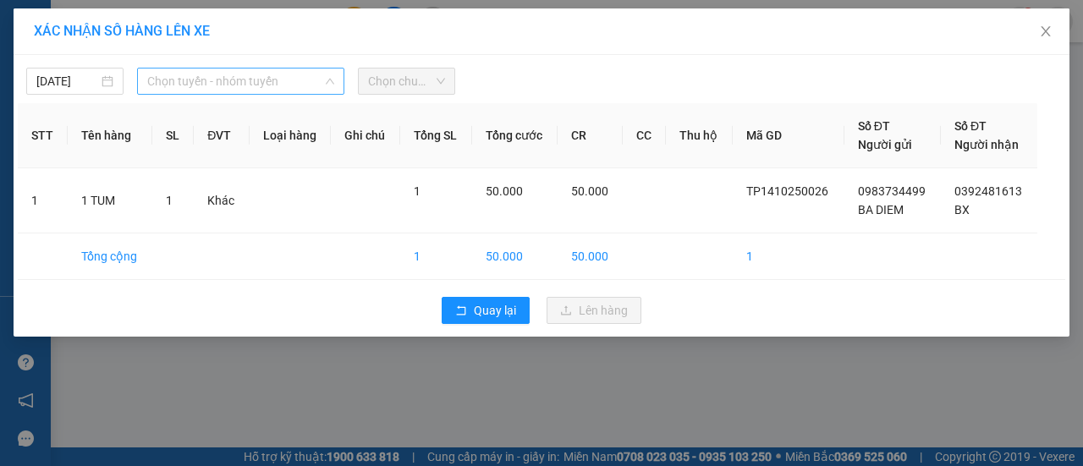
click at [199, 87] on span "Chọn tuyến - nhóm tuyến" at bounding box center [240, 81] width 187 height 25
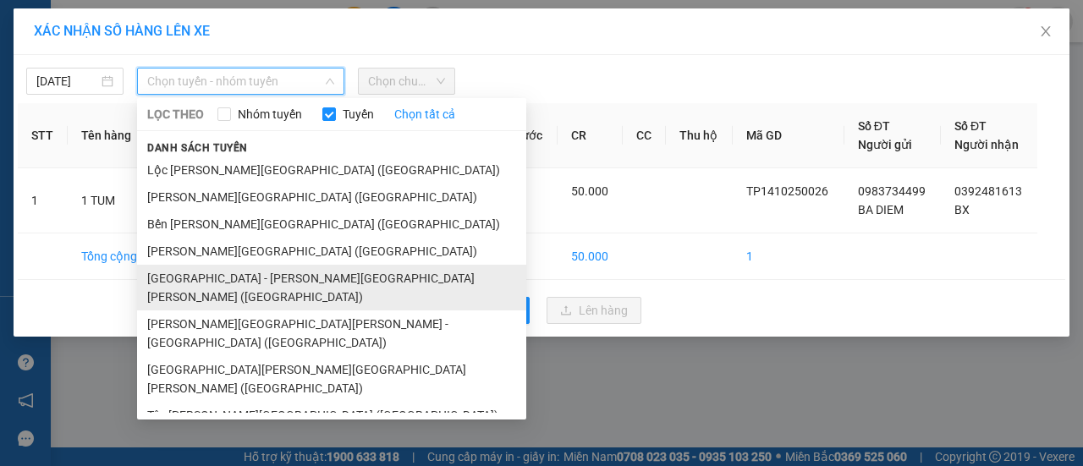
click at [191, 285] on li "[GEOGRAPHIC_DATA] - [PERSON_NAME][GEOGRAPHIC_DATA][PERSON_NAME] ([GEOGRAPHIC_DA…" at bounding box center [331, 288] width 389 height 46
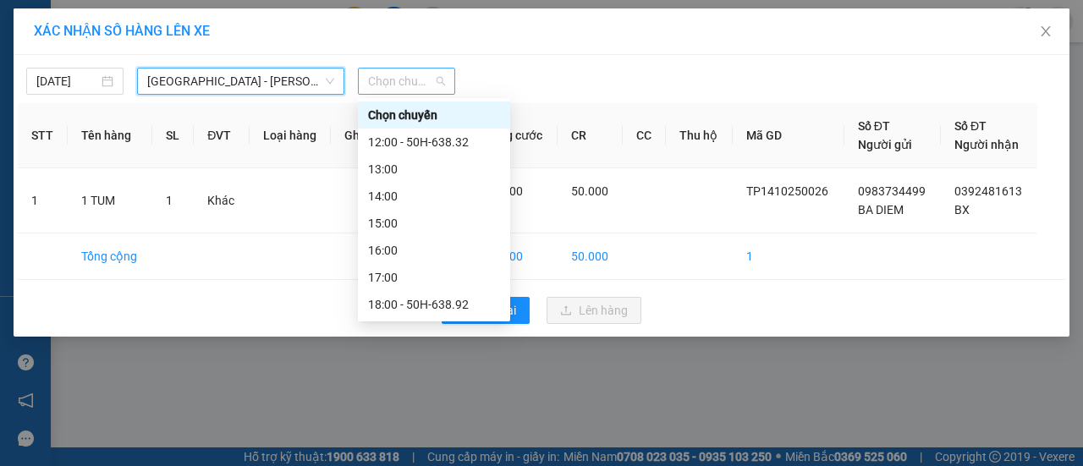
click at [401, 81] on span "Chọn chuyến" at bounding box center [406, 81] width 77 height 25
click at [442, 302] on div "18:00 - 50H-638.92" at bounding box center [434, 304] width 132 height 19
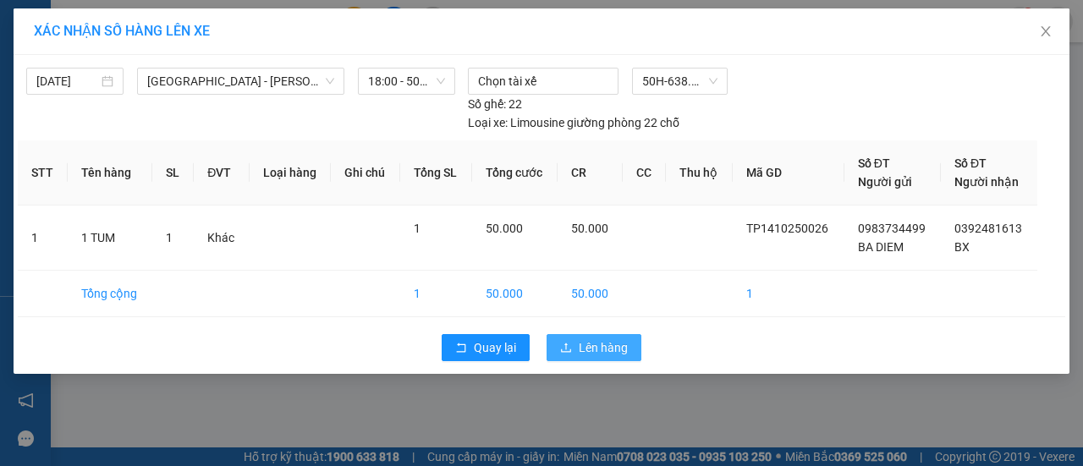
click at [604, 348] on span "Lên hàng" at bounding box center [603, 347] width 49 height 19
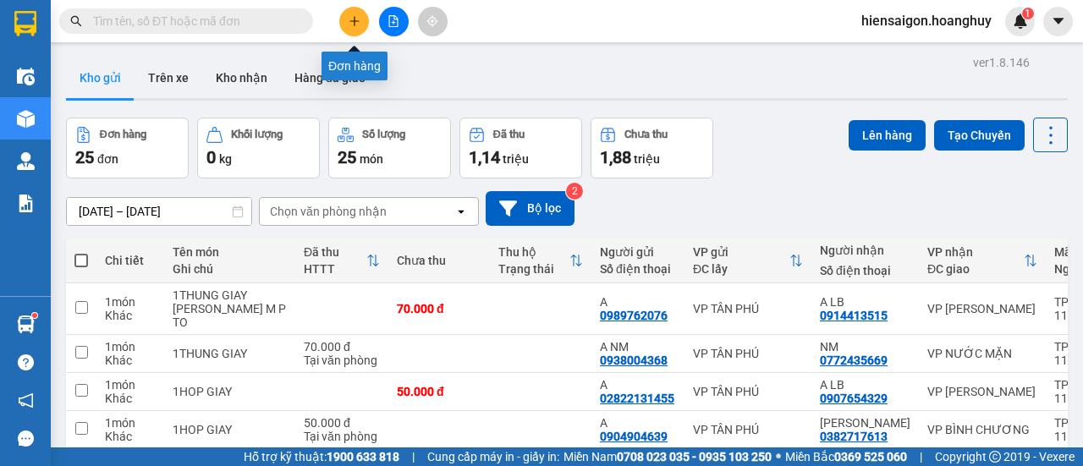
click at [354, 19] on icon "plus" at bounding box center [354, 20] width 1 height 9
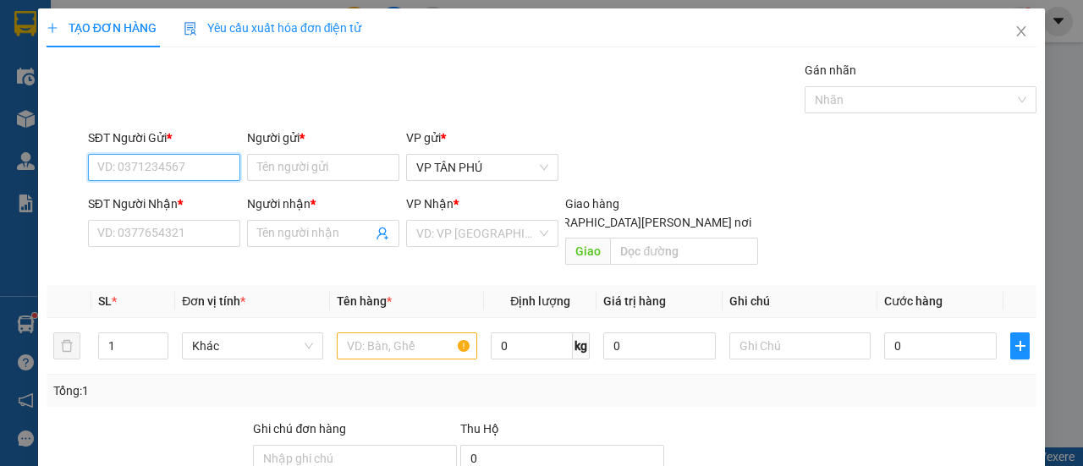
click at [178, 161] on input "SĐT Người Gửi *" at bounding box center [164, 167] width 152 height 27
click at [162, 199] on div "0983734499 - [PERSON_NAME]" at bounding box center [180, 200] width 167 height 19
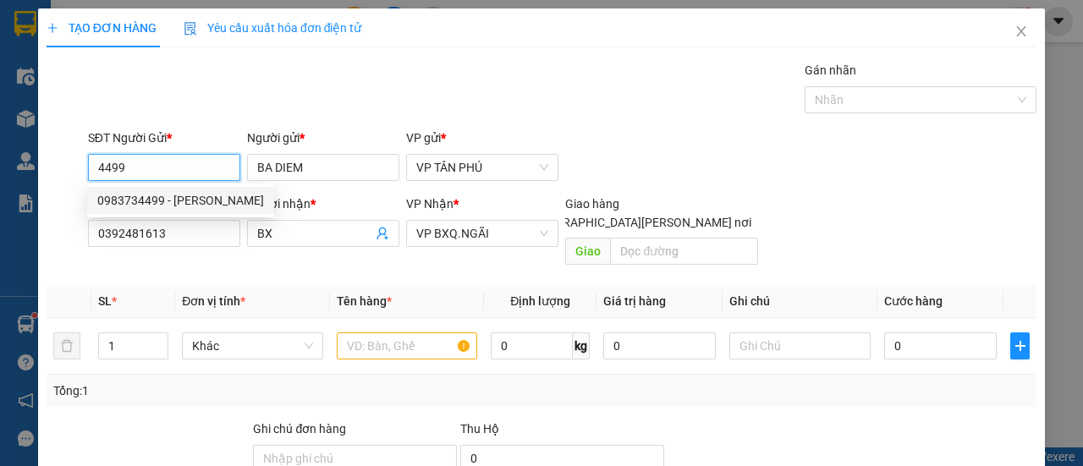
type input "0983734499"
type input "BA DIEM"
type input "0392481613"
type input "BX"
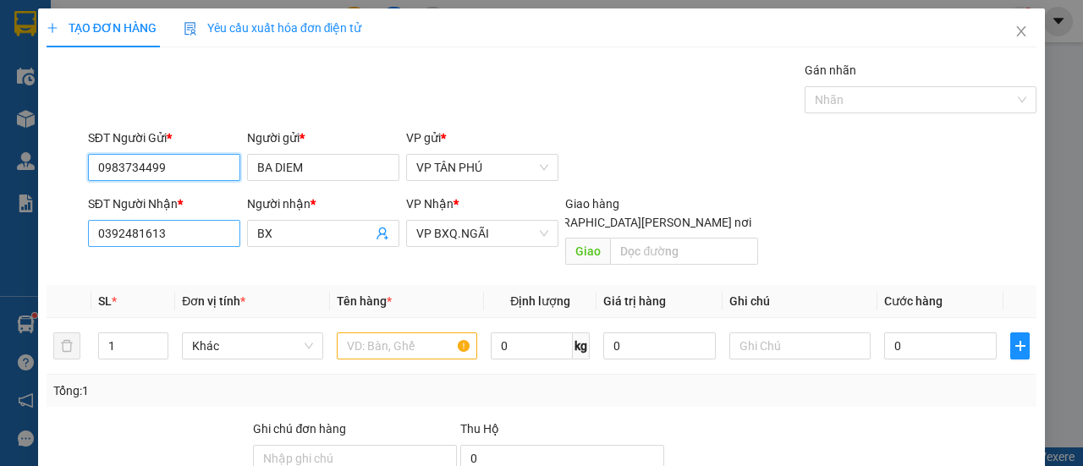
type input "0983734499"
click at [176, 231] on input "0392481613" at bounding box center [164, 233] width 152 height 27
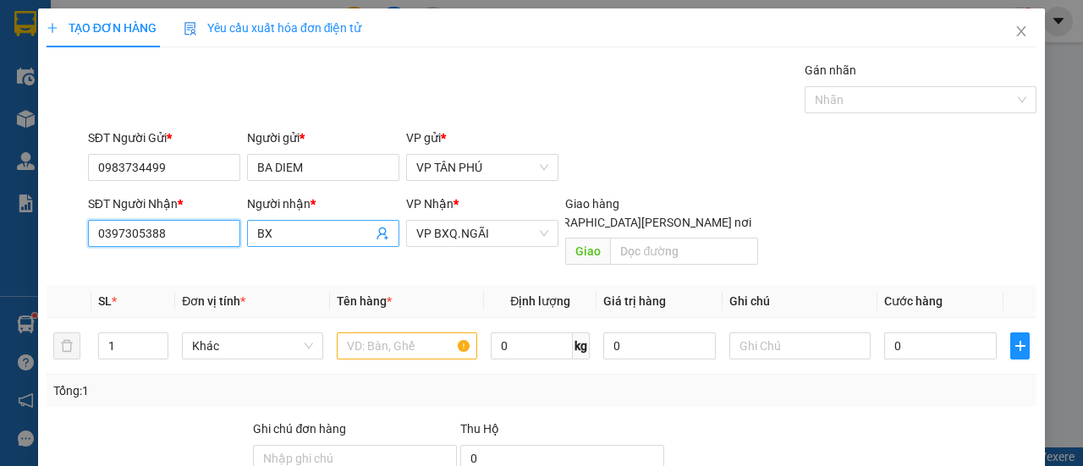
type input "0397305388"
click at [290, 234] on input "BX" at bounding box center [314, 233] width 115 height 19
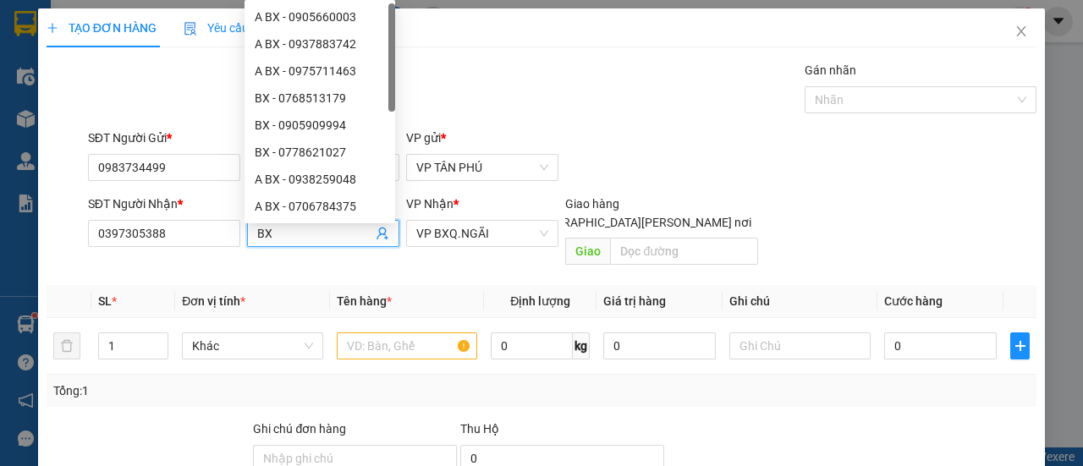
type input "B"
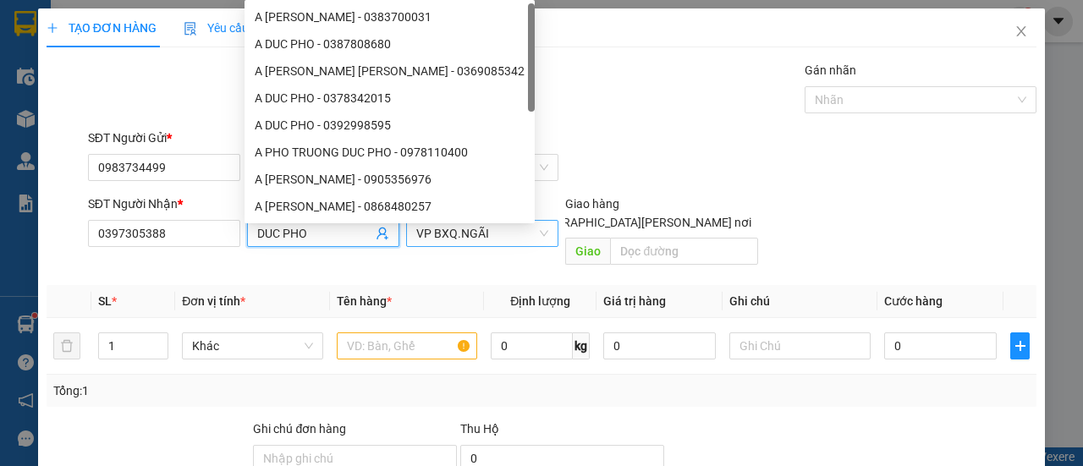
click at [534, 237] on span "VP BXQ.NGÃI" at bounding box center [482, 233] width 132 height 25
type input "DUC PHO"
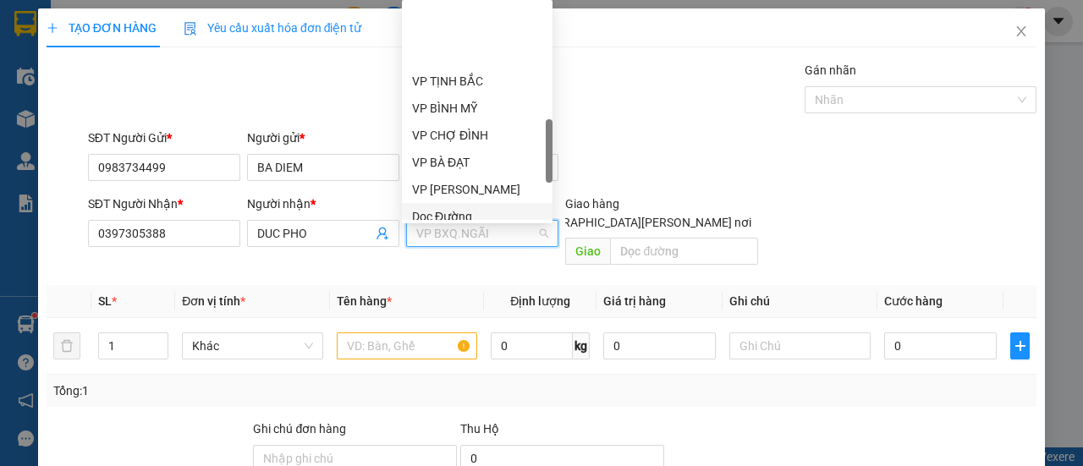
scroll to position [592, 0]
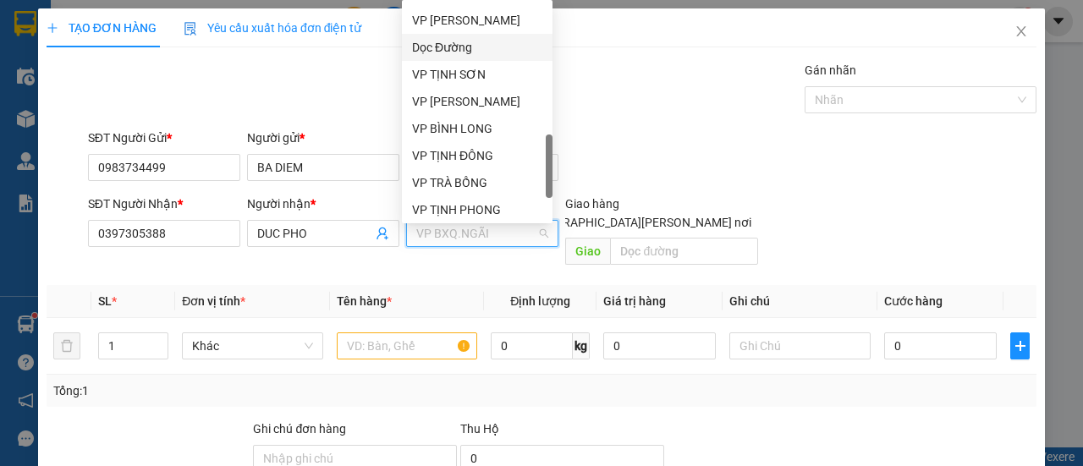
click at [451, 47] on div "Dọc Đường" at bounding box center [477, 47] width 130 height 19
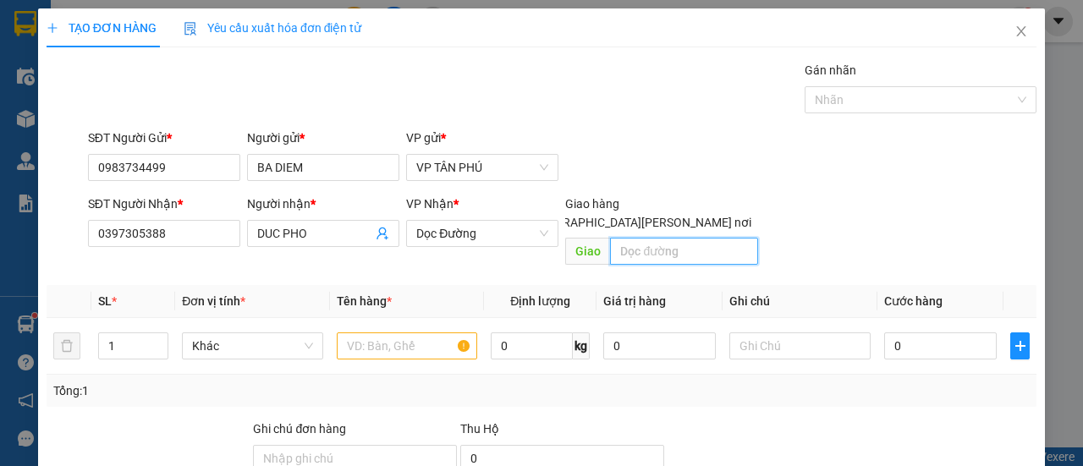
click at [635, 238] on input "text" at bounding box center [683, 251] width 147 height 27
click at [639, 238] on input "text" at bounding box center [683, 251] width 147 height 27
type input "DUC PHO"
click at [425, 332] on input "text" at bounding box center [407, 345] width 141 height 27
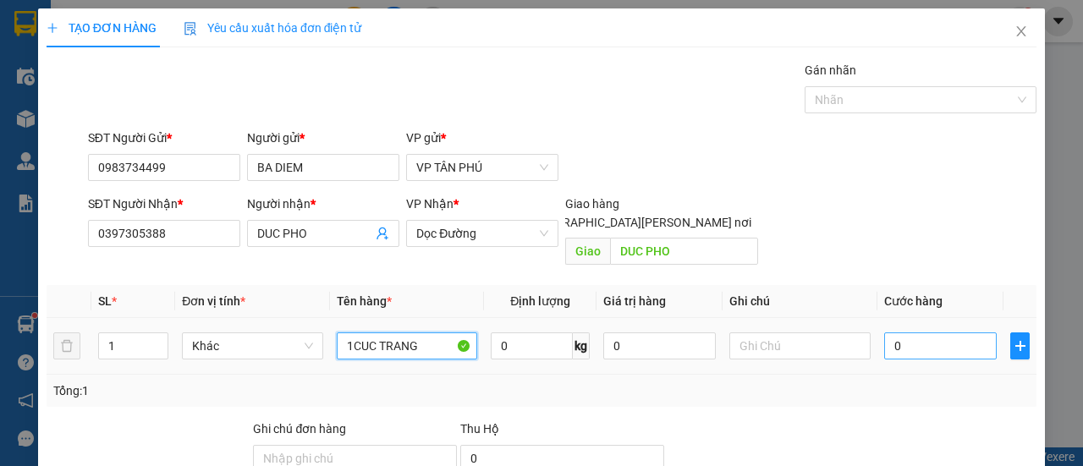
type input "1CUC TRANG"
click at [908, 332] on input "0" at bounding box center [940, 345] width 112 height 27
type input "5"
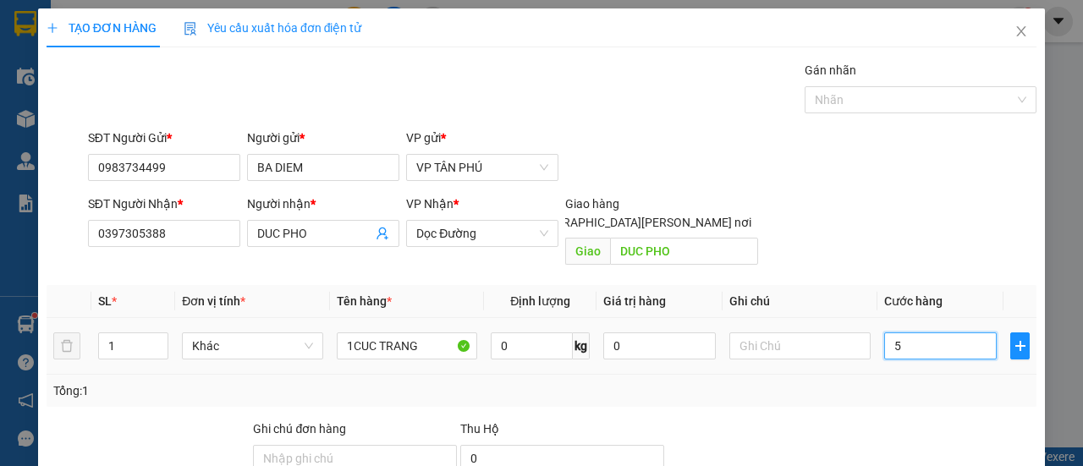
type input "50"
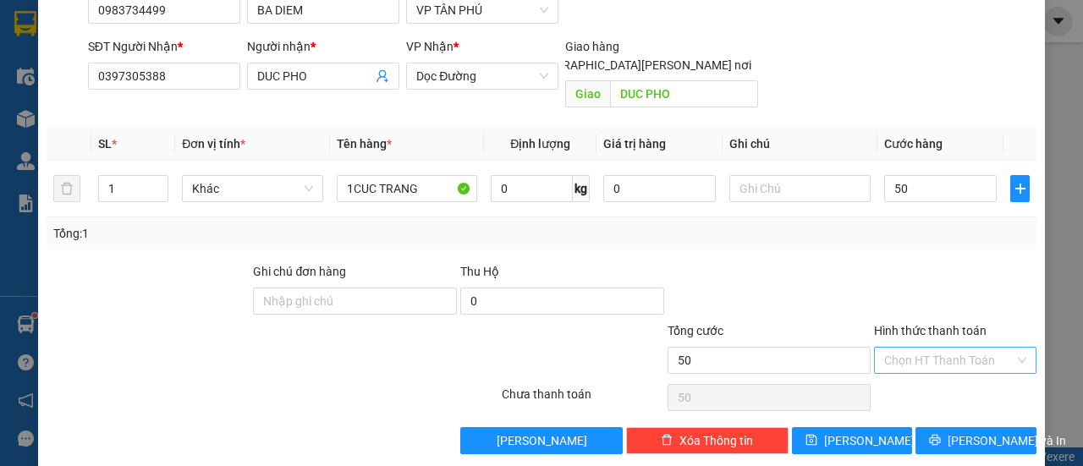
type input "50.000"
click at [911, 348] on input "Hình thức thanh toán" at bounding box center [949, 360] width 130 height 25
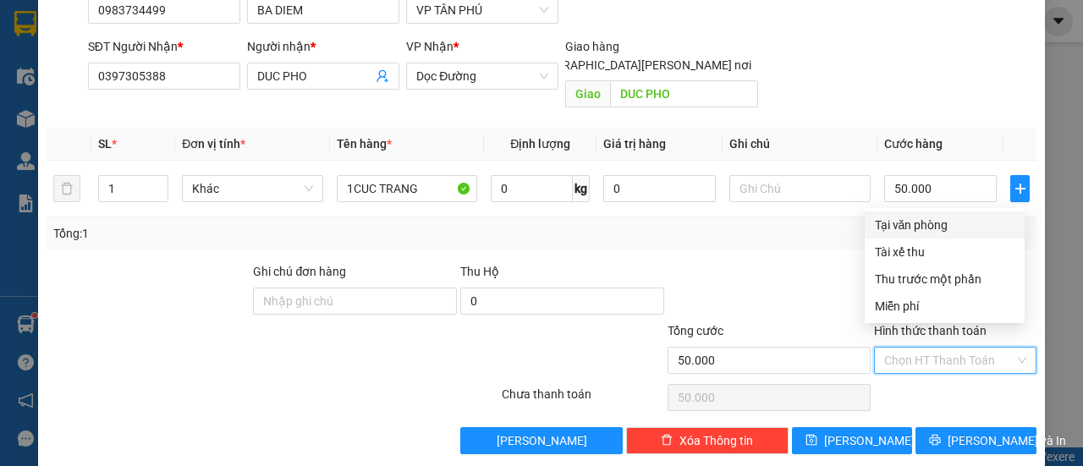
click at [912, 225] on div "Tại văn phòng" at bounding box center [945, 225] width 140 height 19
type input "0"
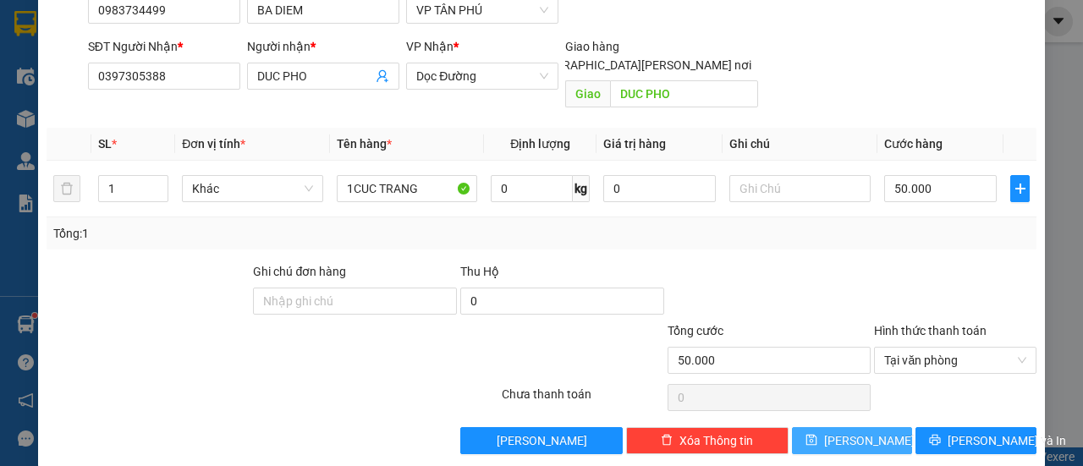
click at [871, 429] on button "[PERSON_NAME]" at bounding box center [852, 440] width 121 height 27
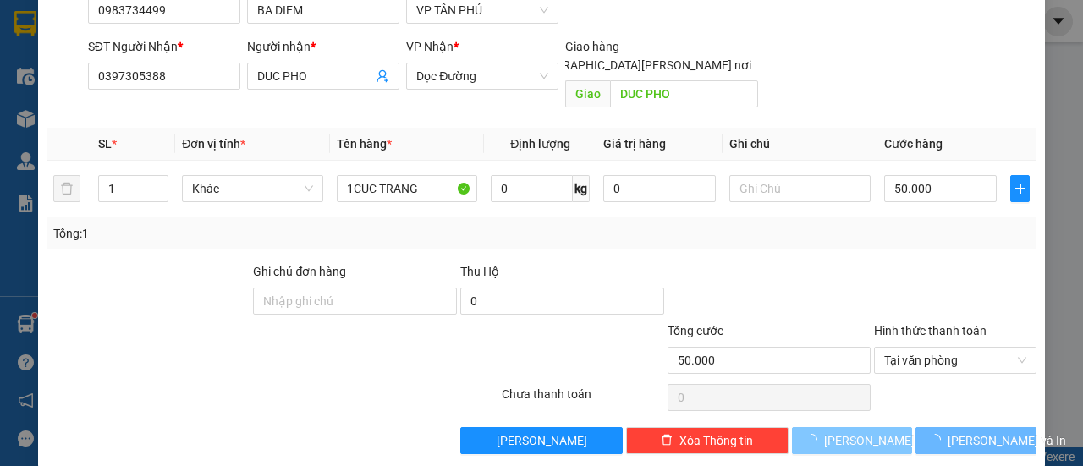
type input "0"
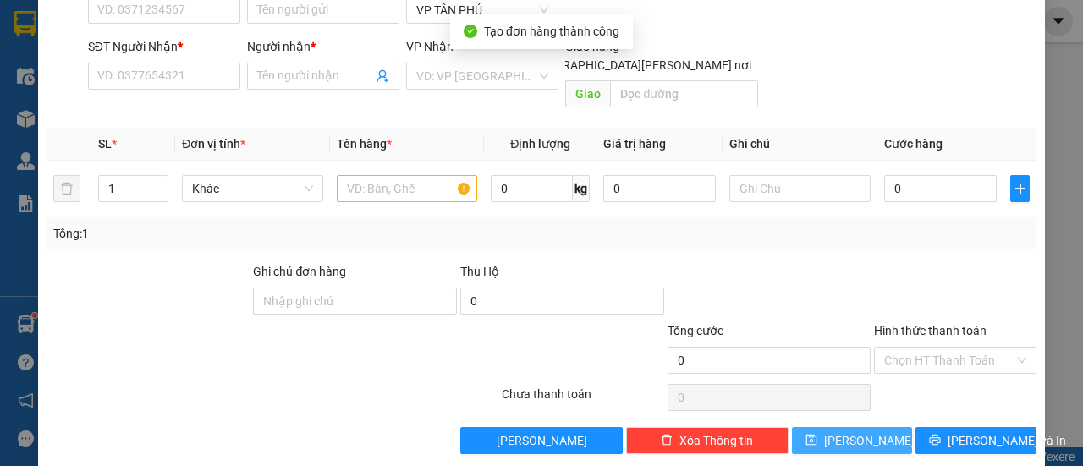
scroll to position [0, 0]
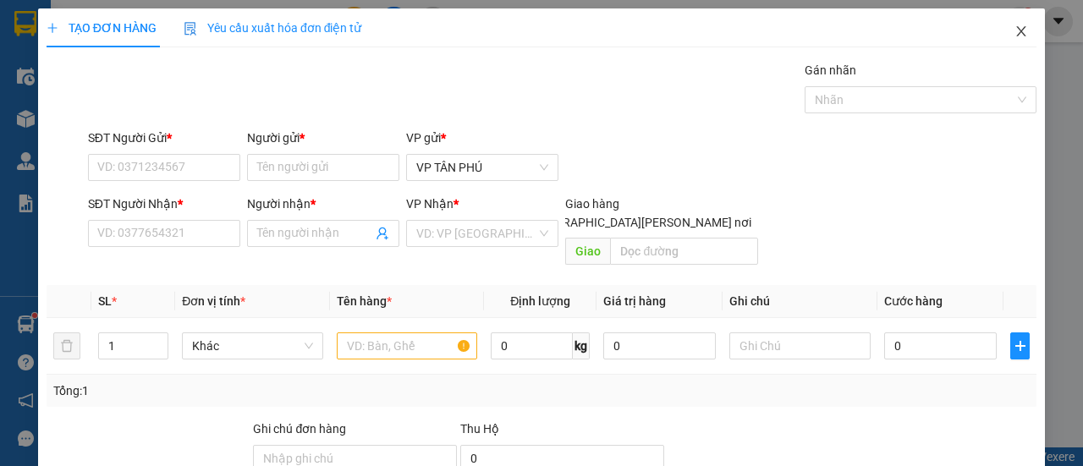
click at [1016, 26] on span "Close" at bounding box center [1020, 31] width 47 height 47
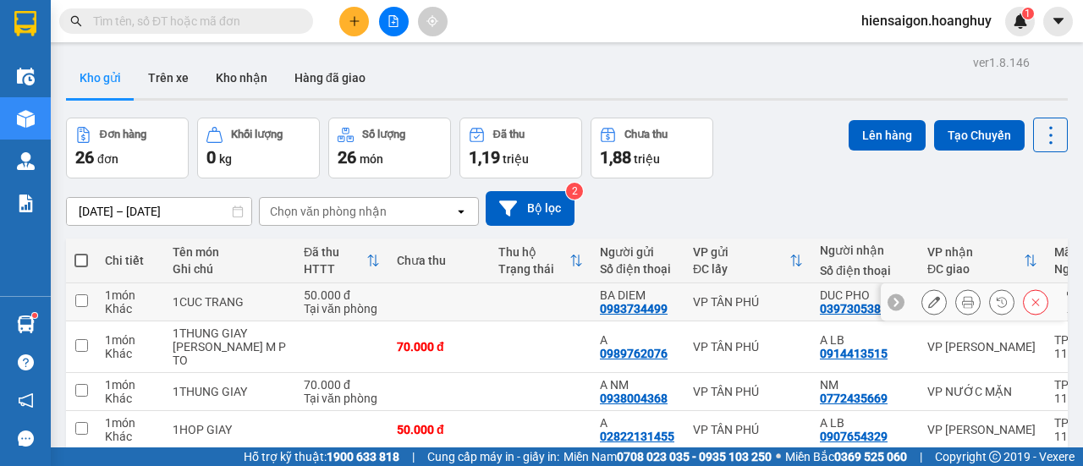
click at [108, 304] on div "Khác" at bounding box center [130, 309] width 51 height 14
checkbox input "true"
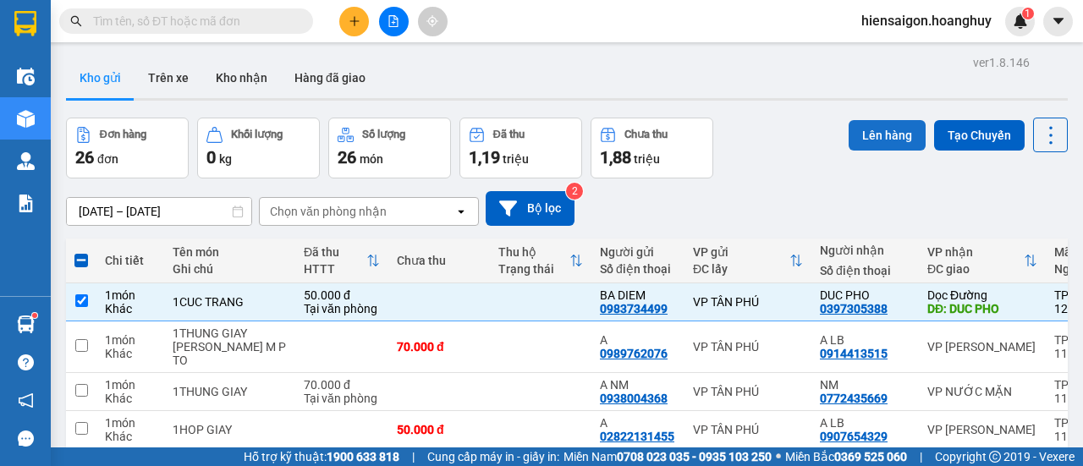
click at [878, 135] on button "Lên hàng" at bounding box center [886, 135] width 77 height 30
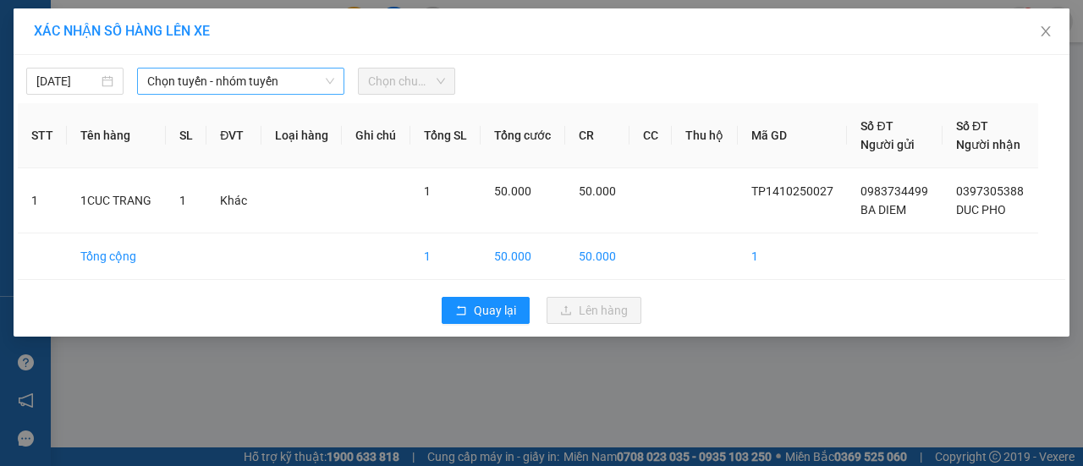
click at [268, 77] on span "Chọn tuyến - nhóm tuyến" at bounding box center [240, 81] width 187 height 25
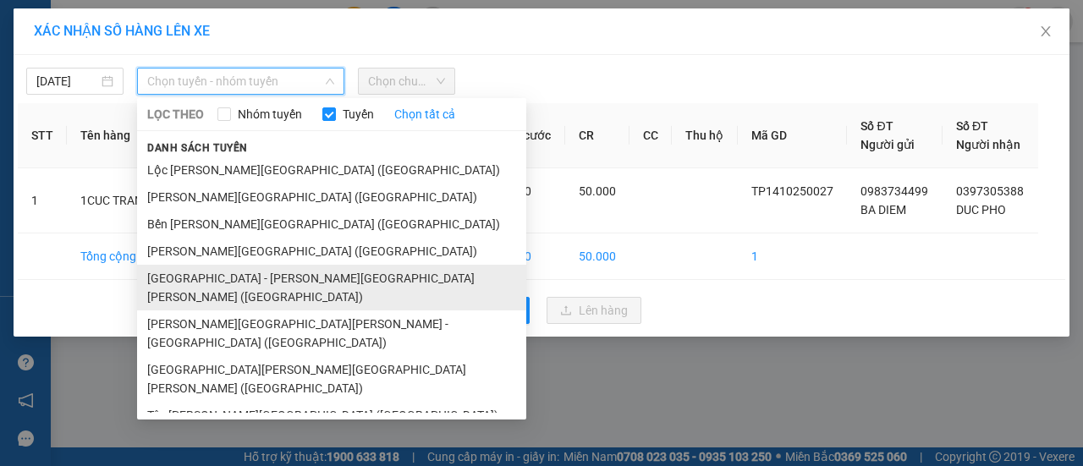
click at [218, 282] on li "[GEOGRAPHIC_DATA] - [PERSON_NAME][GEOGRAPHIC_DATA][PERSON_NAME] ([GEOGRAPHIC_DA…" at bounding box center [331, 288] width 389 height 46
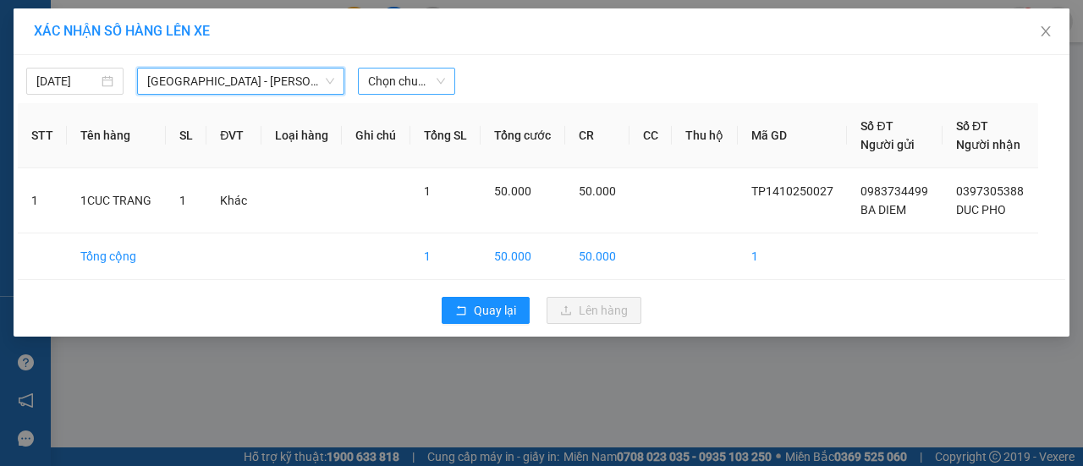
click at [425, 75] on span "Chọn chuyến" at bounding box center [406, 81] width 77 height 25
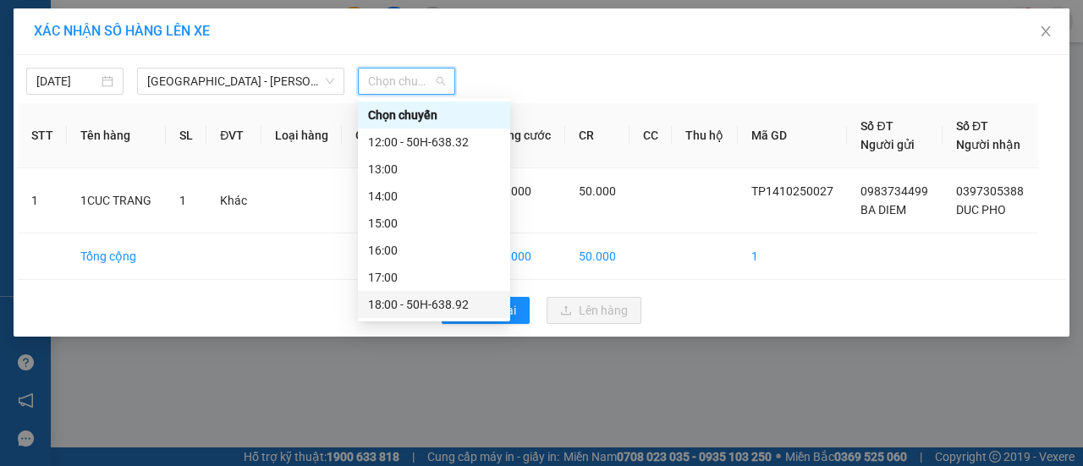
click at [425, 313] on div "18:00 - 50H-638.92" at bounding box center [434, 304] width 132 height 19
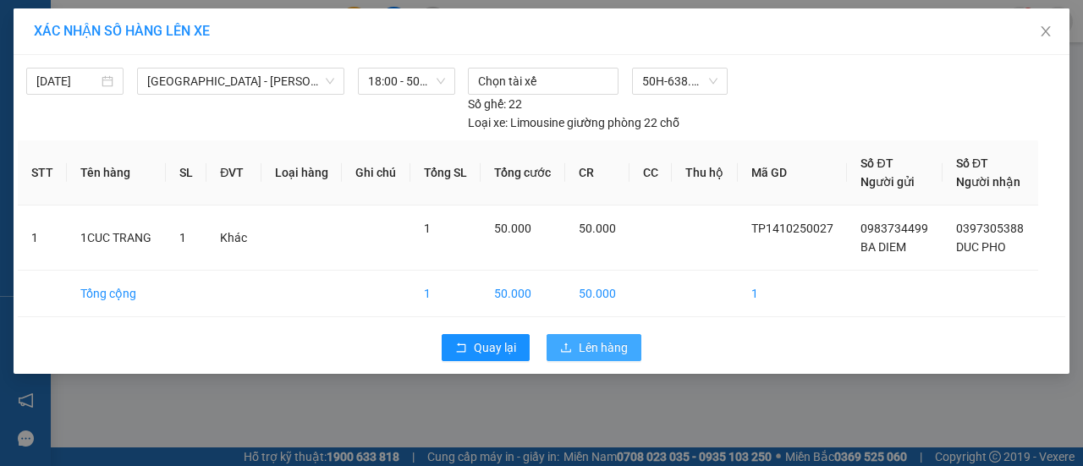
click at [595, 344] on span "Lên hàng" at bounding box center [603, 347] width 49 height 19
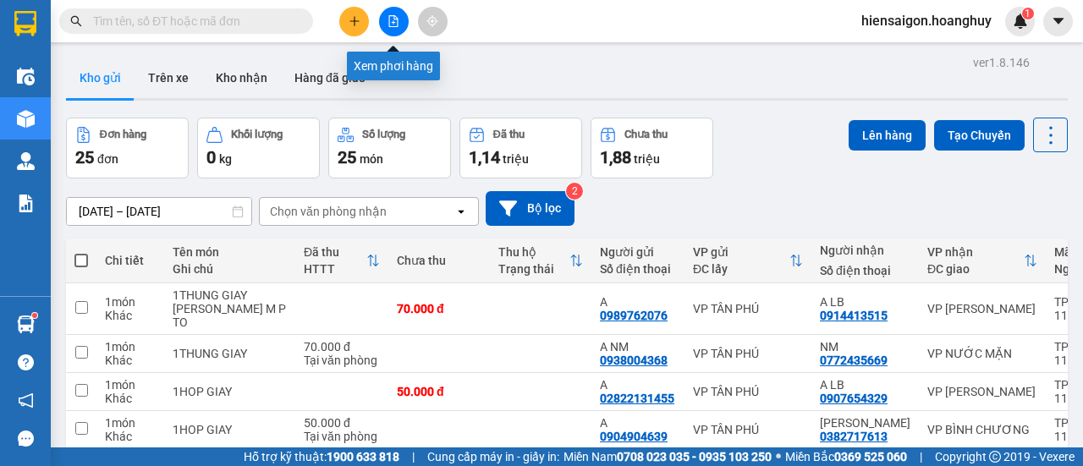
click at [401, 14] on button at bounding box center [394, 22] width 30 height 30
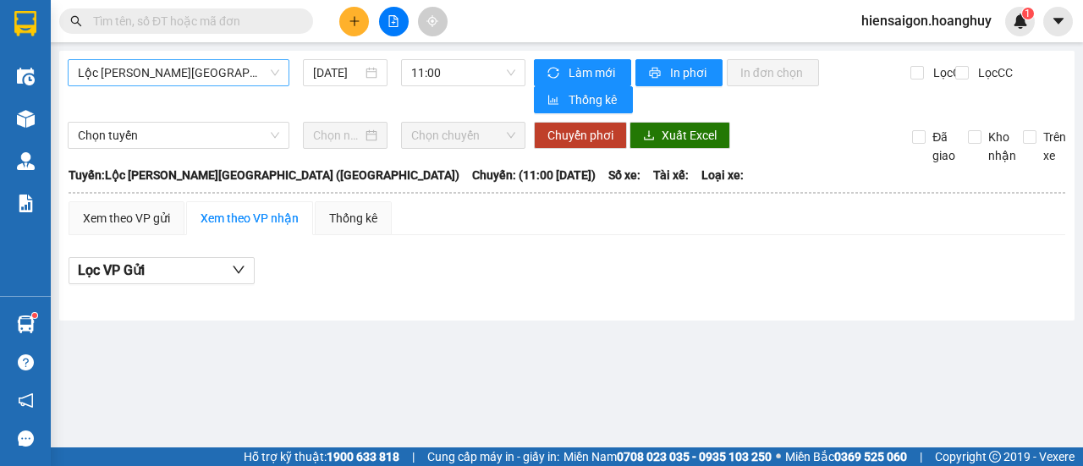
click at [199, 75] on span "Lộc [PERSON_NAME][GEOGRAPHIC_DATA] ([GEOGRAPHIC_DATA])" at bounding box center [178, 72] width 201 height 25
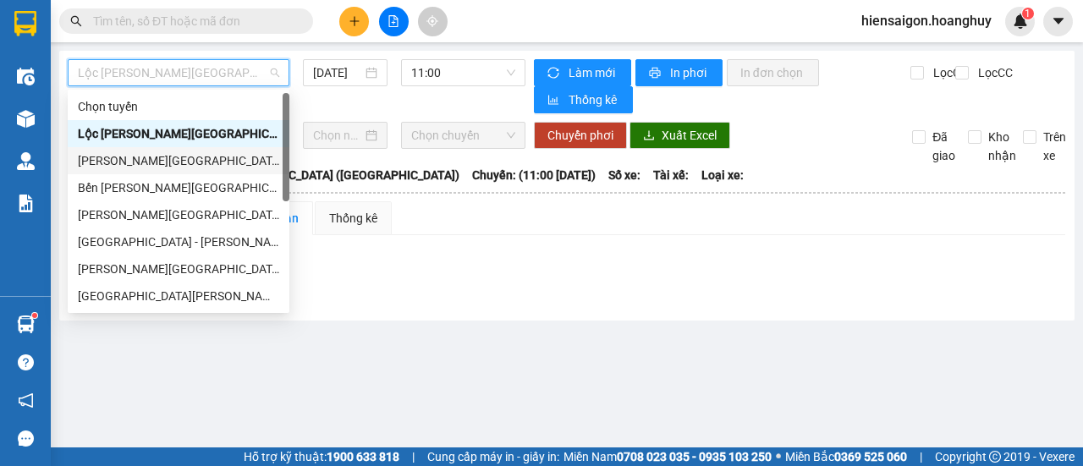
click at [118, 164] on div "[PERSON_NAME][GEOGRAPHIC_DATA] ([GEOGRAPHIC_DATA])" at bounding box center [178, 160] width 201 height 19
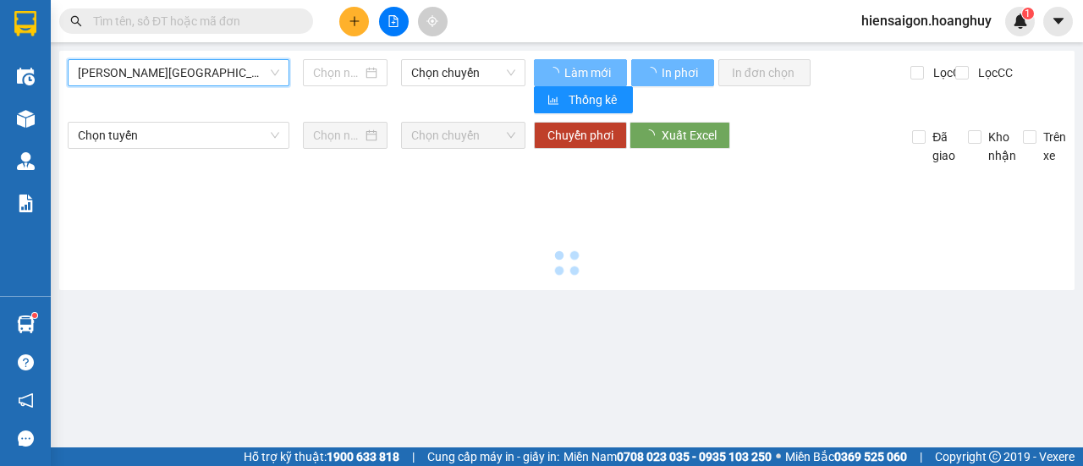
type input "[DATE]"
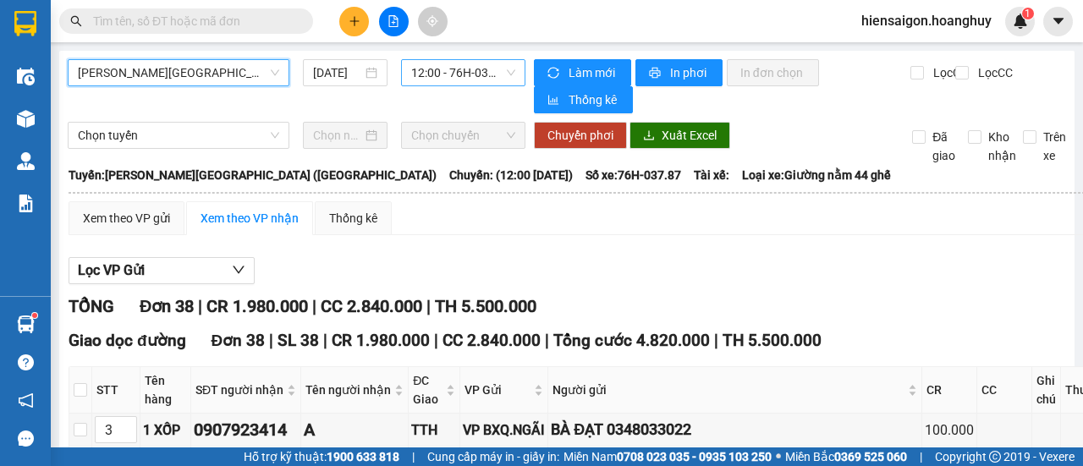
click at [425, 70] on span "12:00 - 76H-037.87" at bounding box center [462, 72] width 103 height 25
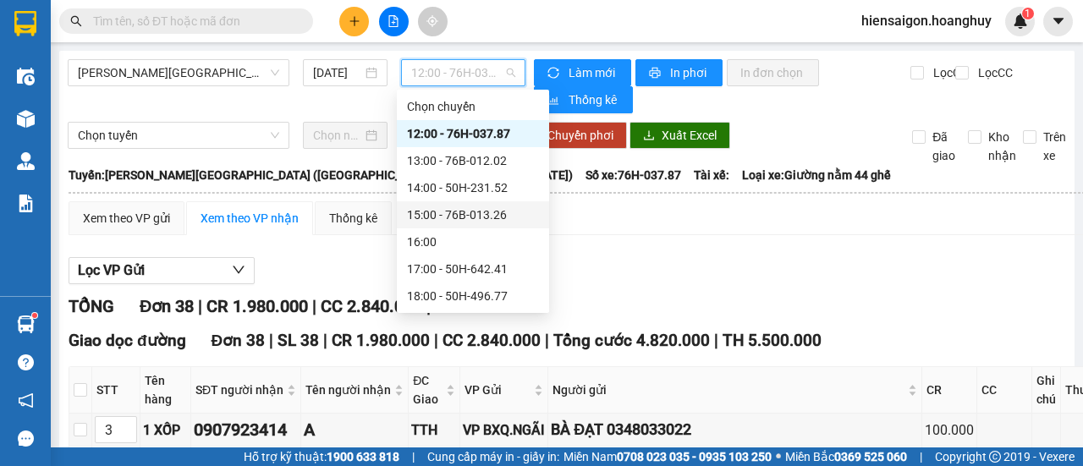
click at [460, 213] on div "15:00 - 76B-013.26" at bounding box center [473, 215] width 132 height 19
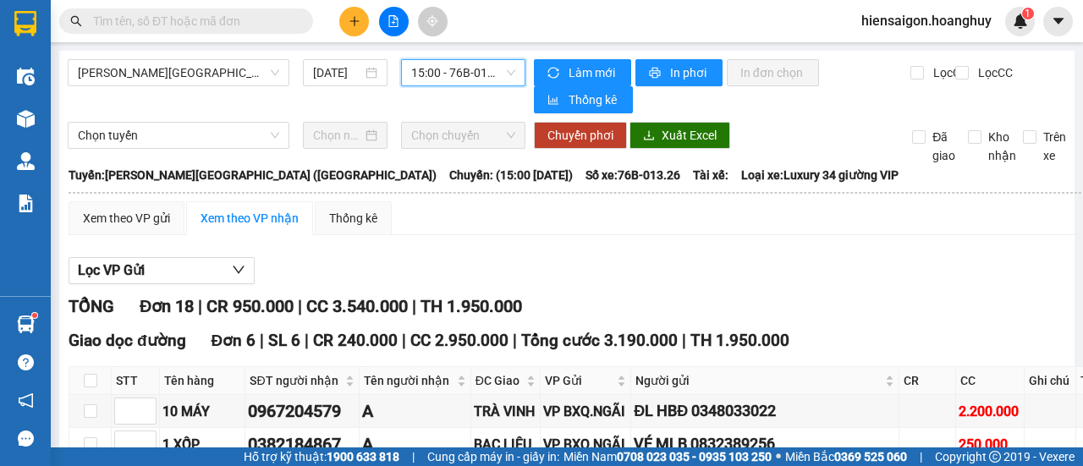
click at [425, 69] on span "15:00 - 76B-013.26" at bounding box center [462, 72] width 103 height 25
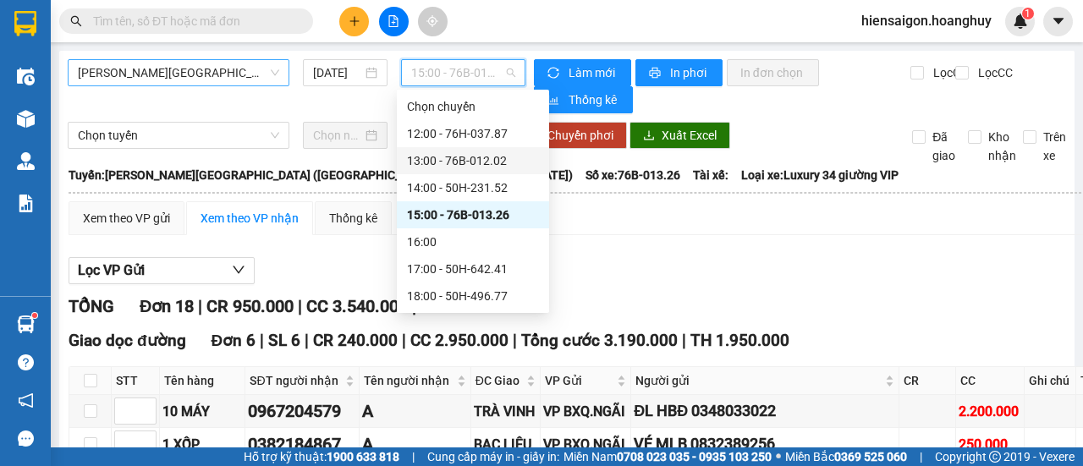
click at [195, 72] on span "[PERSON_NAME][GEOGRAPHIC_DATA] ([GEOGRAPHIC_DATA])" at bounding box center [178, 72] width 201 height 25
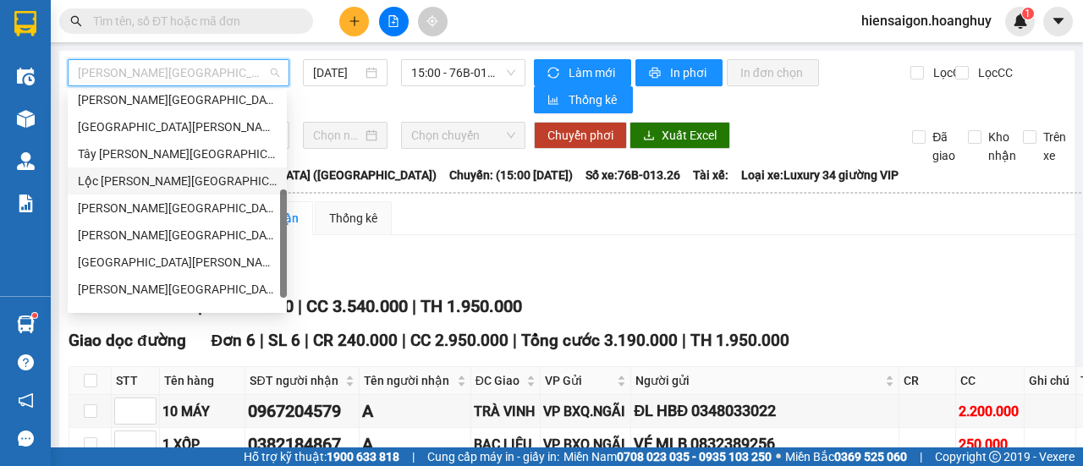
scroll to position [85, 0]
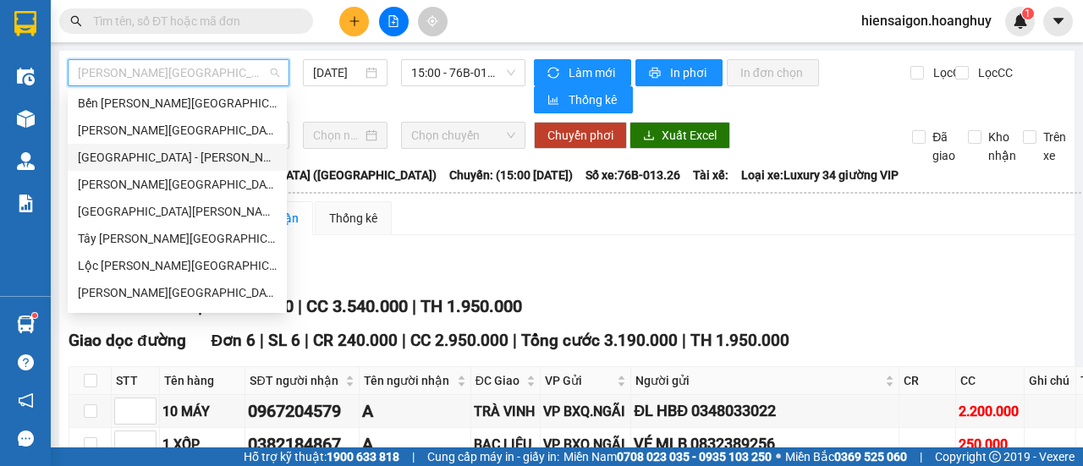
click at [172, 162] on div "[GEOGRAPHIC_DATA] - [PERSON_NAME][GEOGRAPHIC_DATA][PERSON_NAME] ([GEOGRAPHIC_DA…" at bounding box center [177, 157] width 199 height 19
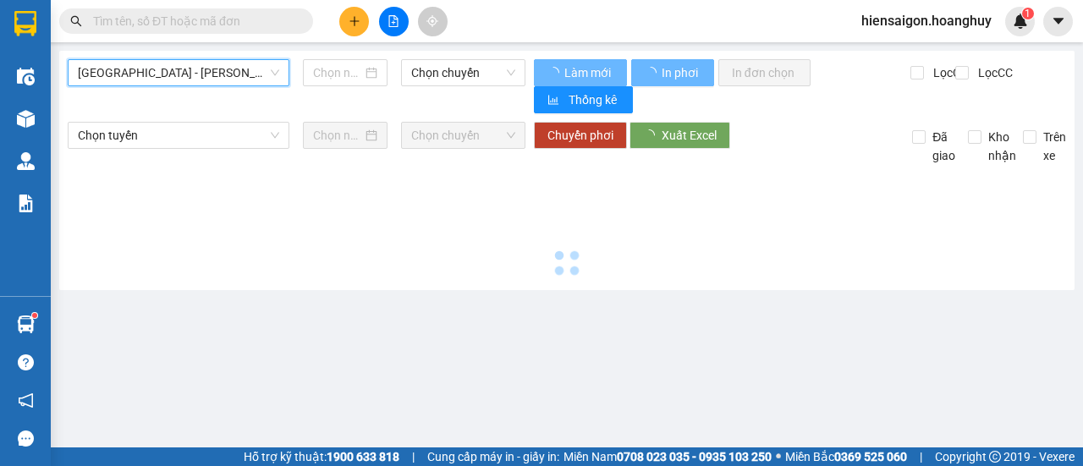
type input "[DATE]"
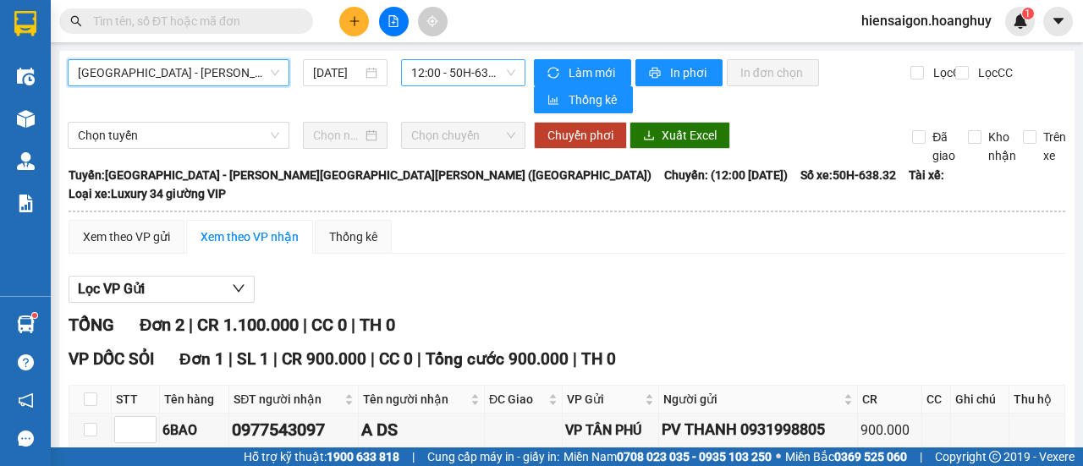
click at [433, 73] on span "12:00 - 50H-638.32" at bounding box center [462, 72] width 103 height 25
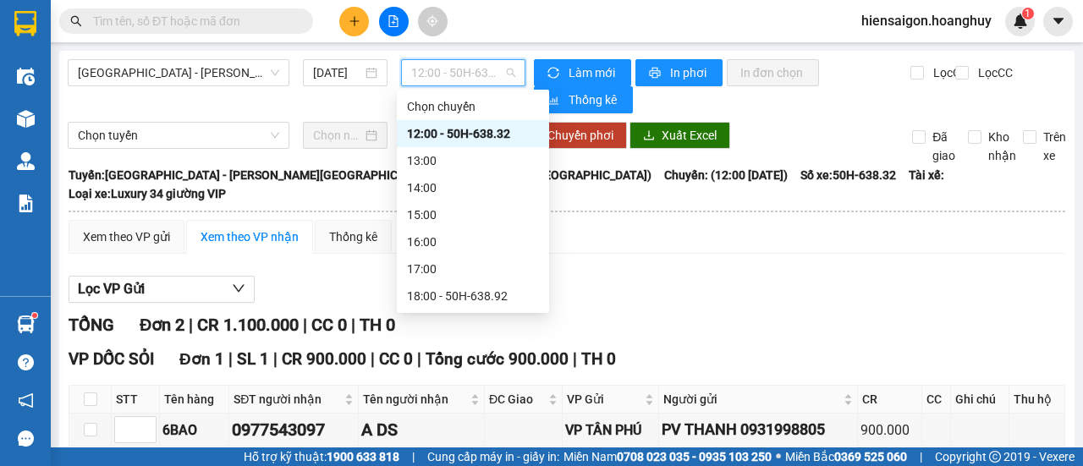
click at [445, 129] on div "12:00 - 50H-638.32" at bounding box center [473, 133] width 132 height 19
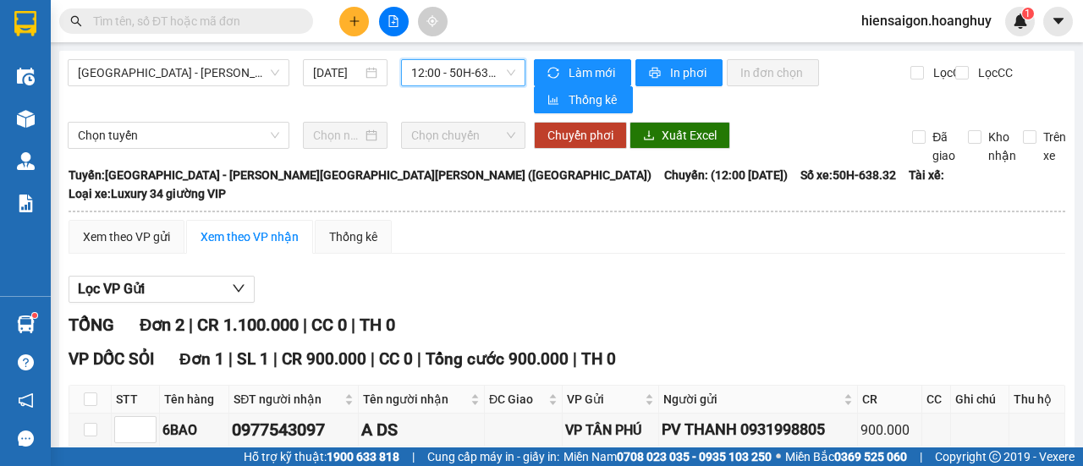
click at [444, 70] on span "12:00 - 50H-638.32" at bounding box center [462, 72] width 103 height 25
click at [703, 239] on div "Xem theo VP gửi Xem theo [PERSON_NAME] Thống kê Lọc VP Gửi [PERSON_NAME] 2 | C…" at bounding box center [567, 444] width 996 height 448
click at [473, 65] on span "12:00 - 50H-638.32" at bounding box center [462, 72] width 103 height 25
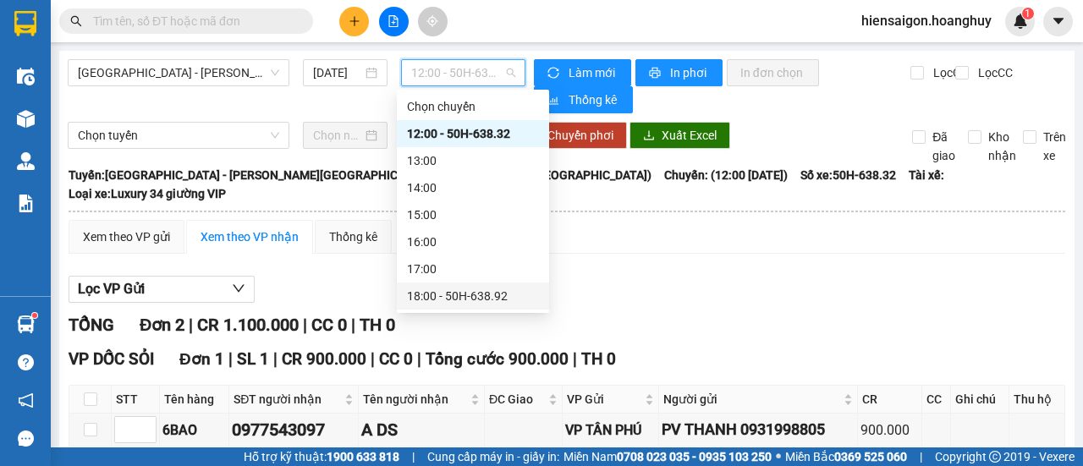
click at [476, 299] on div "18:00 - 50H-638.92" at bounding box center [473, 296] width 132 height 19
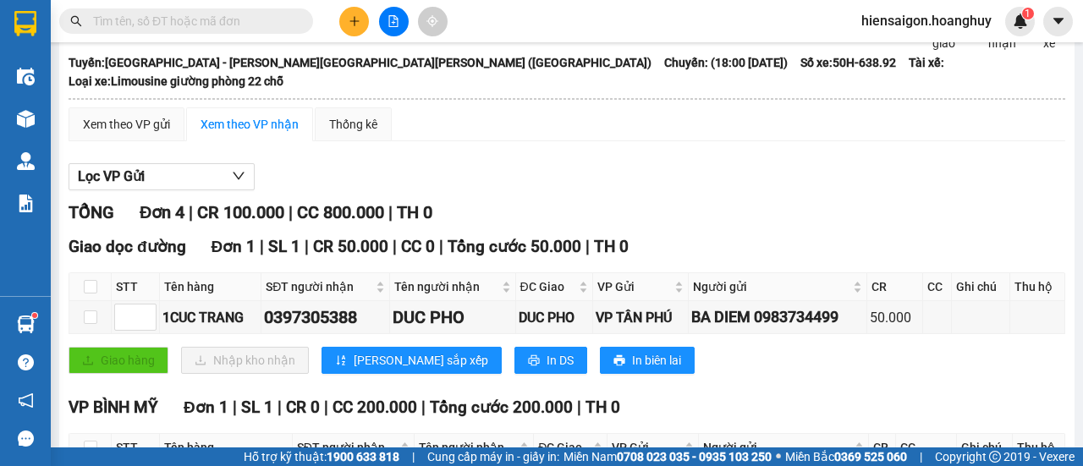
scroll to position [169, 0]
